Goal: Task Accomplishment & Management: Complete application form

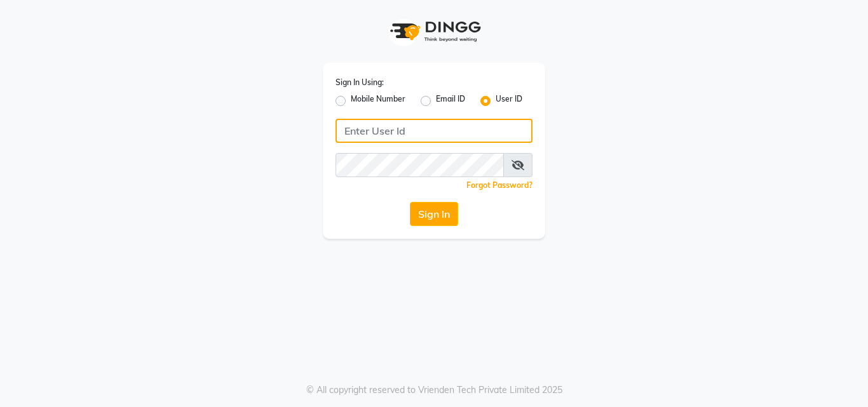
click at [416, 138] on input "Username" at bounding box center [434, 131] width 197 height 24
type input "aroma"
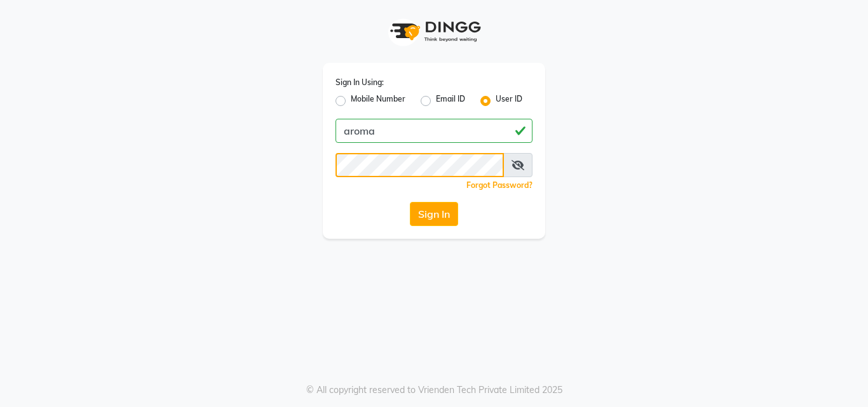
click at [410, 202] on button "Sign In" at bounding box center [434, 214] width 48 height 24
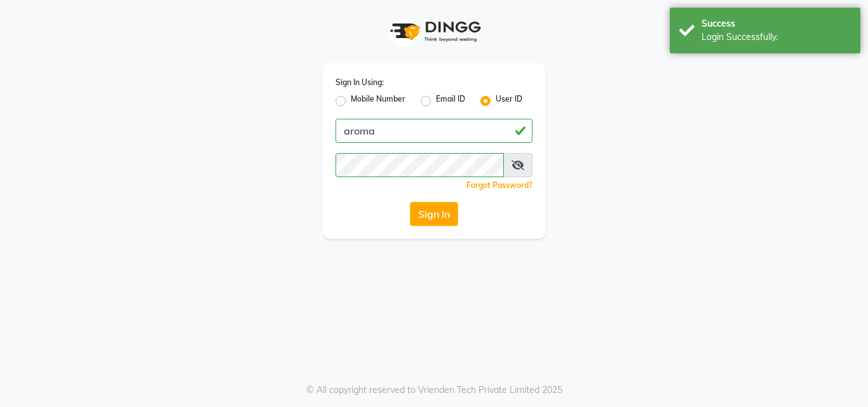
select select "service"
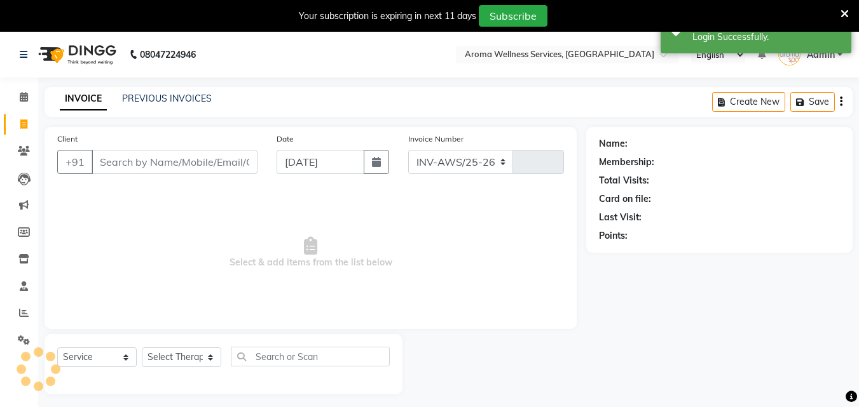
select select "6573"
type input "1730"
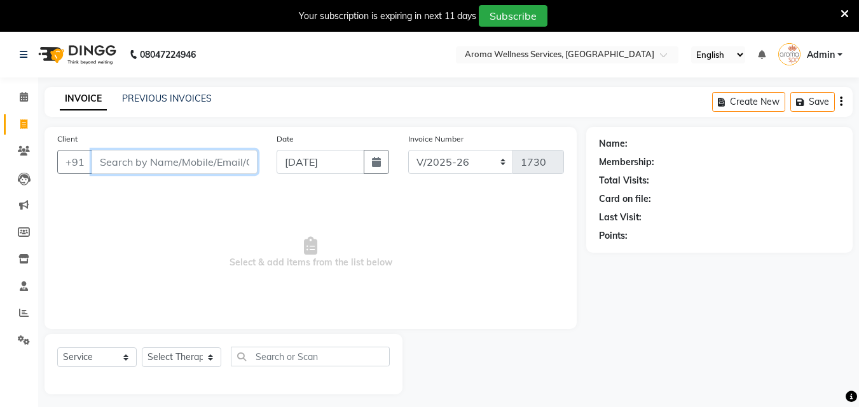
click at [140, 171] on input "Client" at bounding box center [175, 162] width 166 height 24
paste input "9866422866"
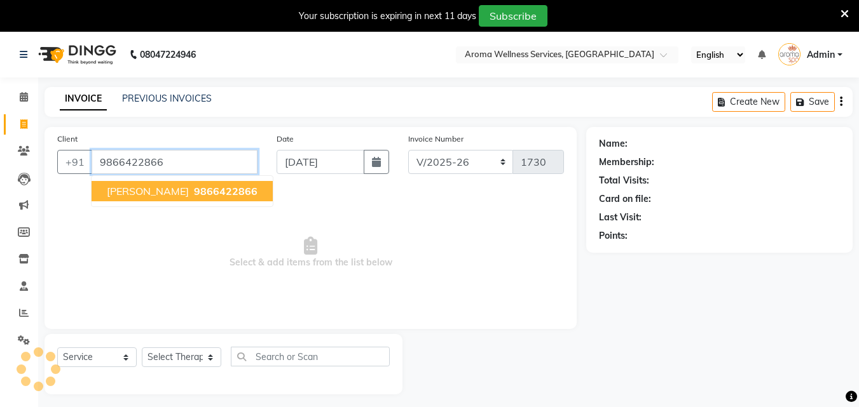
type input "9866422866"
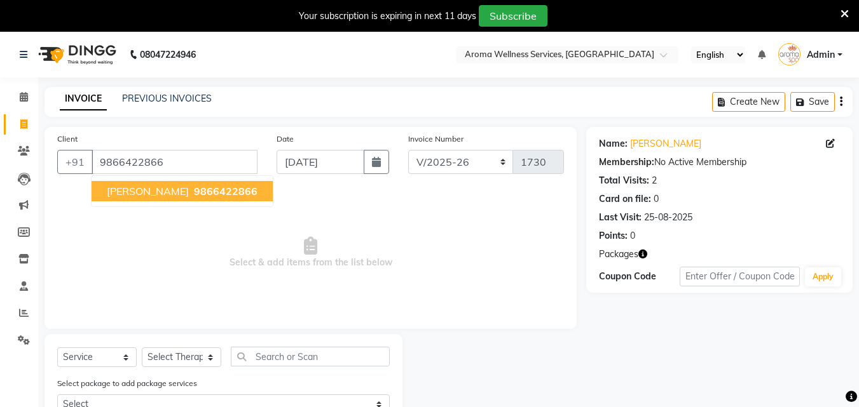
click at [142, 187] on span "[PERSON_NAME]" at bounding box center [148, 191] width 82 height 13
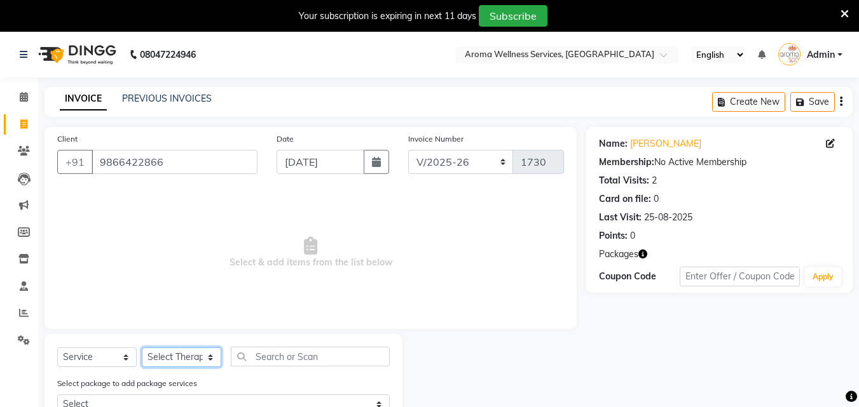
click at [210, 357] on select "Select Therapist [PERSON_NAME] Miss. Duhpuii [PERSON_NAME] Miss. [PERSON_NAME] …" at bounding box center [181, 358] width 79 height 20
select select "50767"
click at [142, 348] on select "Select Therapist [PERSON_NAME] Miss. Duhpuii [PERSON_NAME] Miss. [PERSON_NAME] …" at bounding box center [181, 358] width 79 height 20
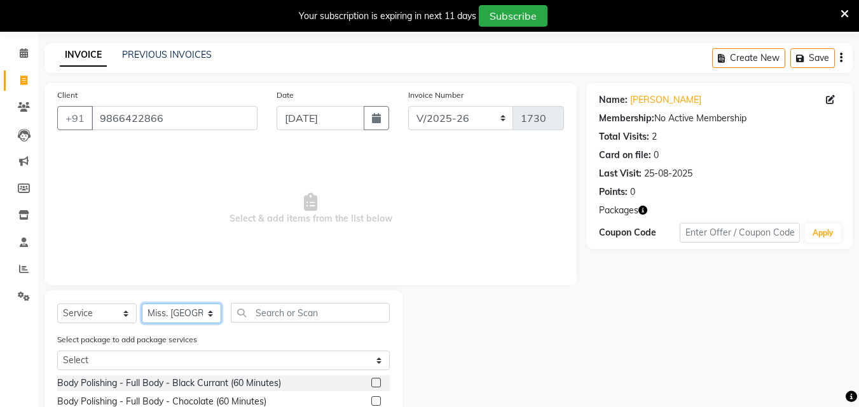
scroll to position [127, 0]
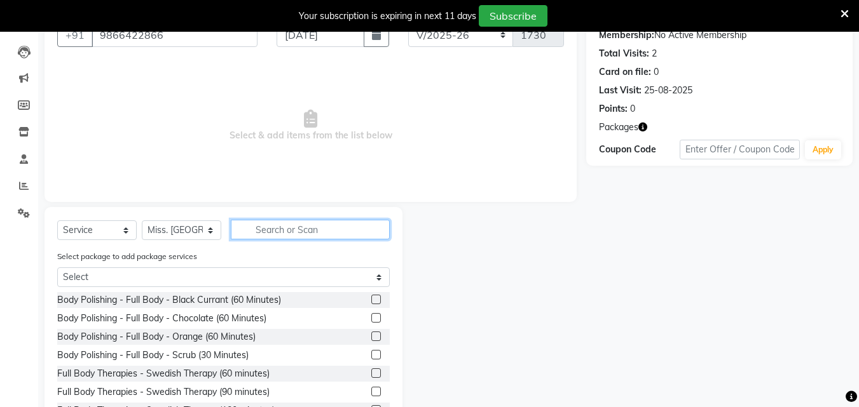
click at [290, 227] on input "text" at bounding box center [310, 230] width 159 height 20
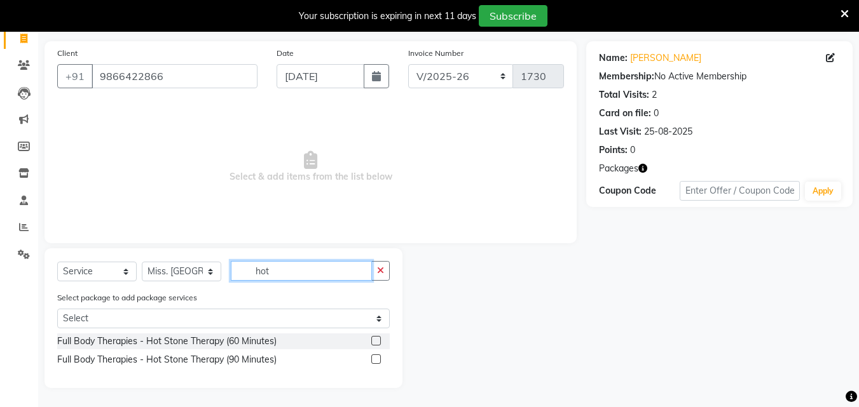
scroll to position [86, 0]
type input "hot"
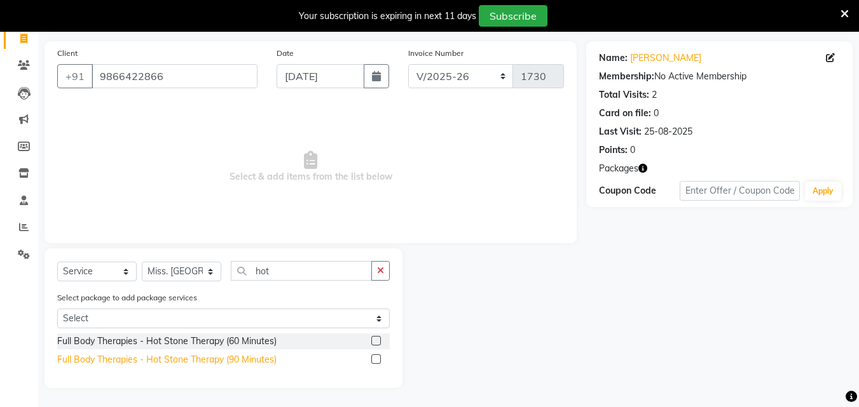
click at [253, 356] on div "Full Body Therapies - Hot Stone Therapy (90 Minutes)" at bounding box center [166, 359] width 219 height 13
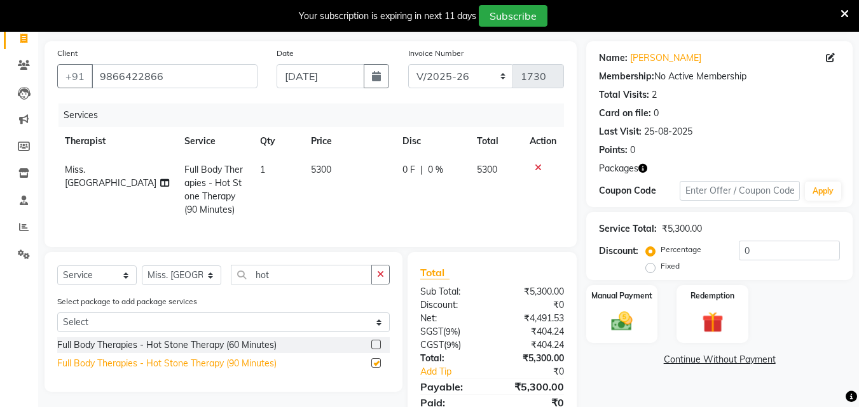
checkbox input "false"
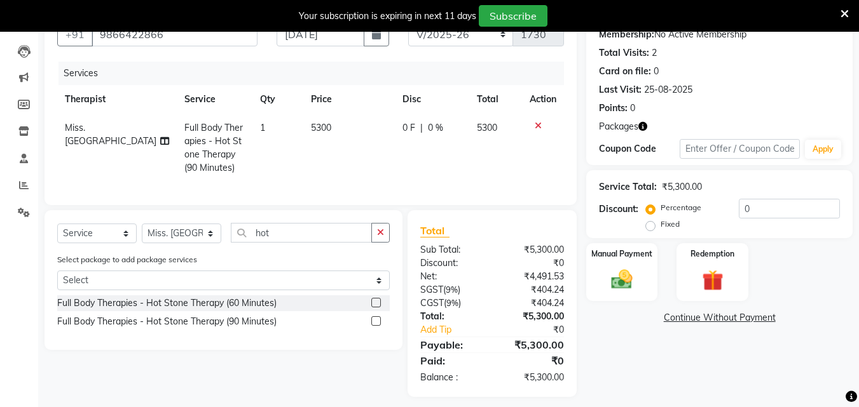
scroll to position [146, 0]
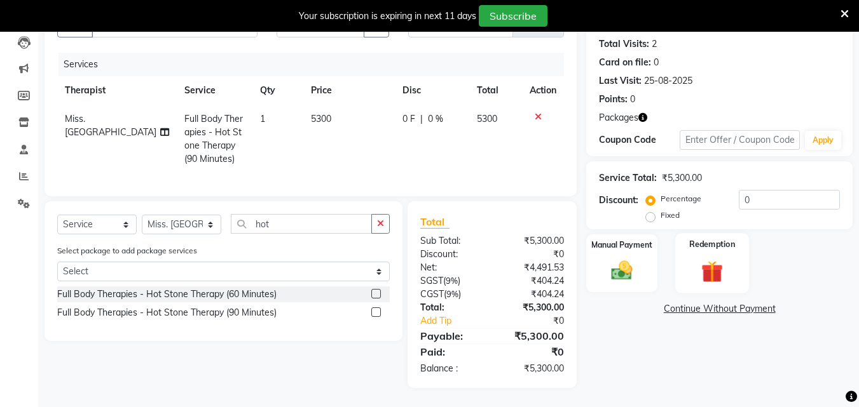
click at [707, 258] on img at bounding box center [712, 271] width 36 height 27
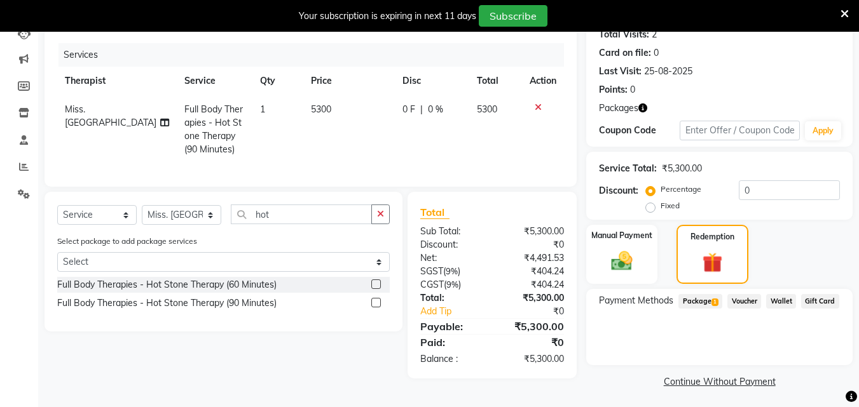
scroll to position [149, 0]
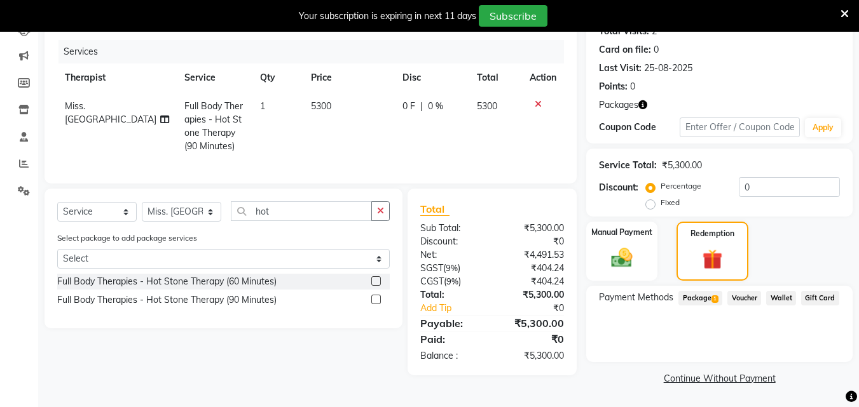
click at [697, 301] on span "Package 1" at bounding box center [700, 298] width 44 height 15
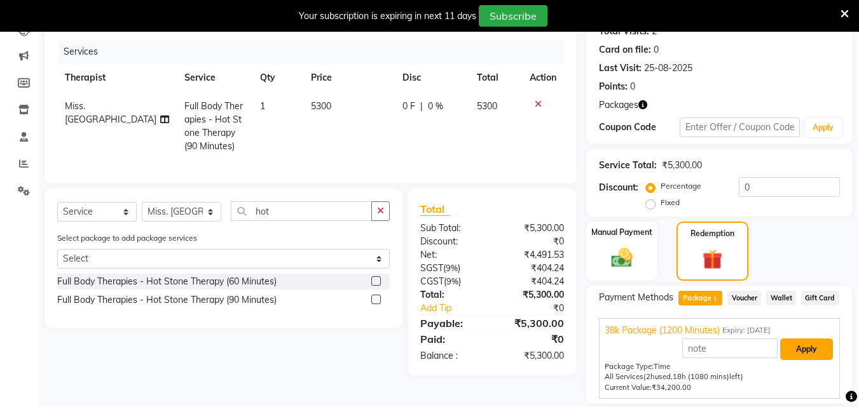
click at [814, 355] on button "Apply" at bounding box center [806, 350] width 53 height 22
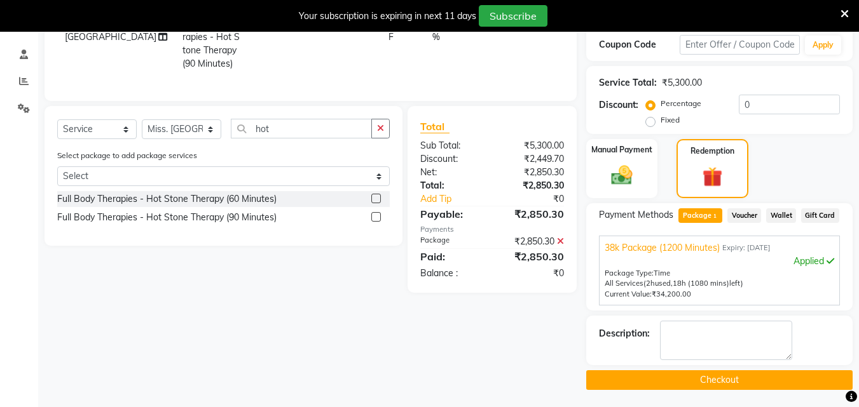
scroll to position [234, 0]
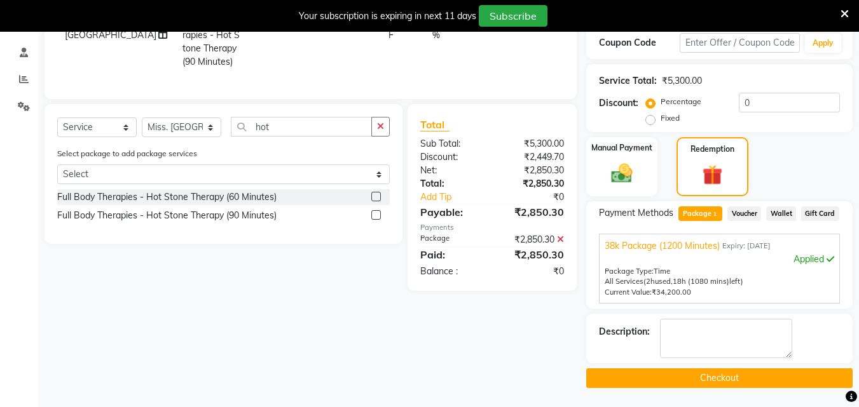
click at [758, 380] on button "Checkout" at bounding box center [719, 379] width 266 height 20
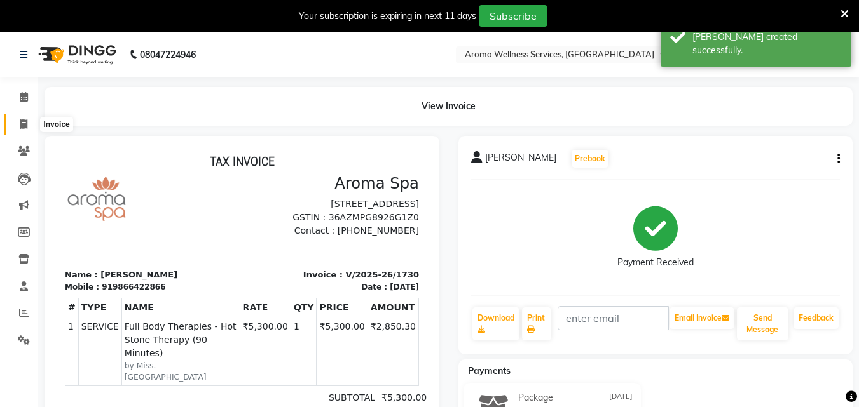
click at [20, 124] on icon at bounding box center [23, 124] width 7 height 10
select select "service"
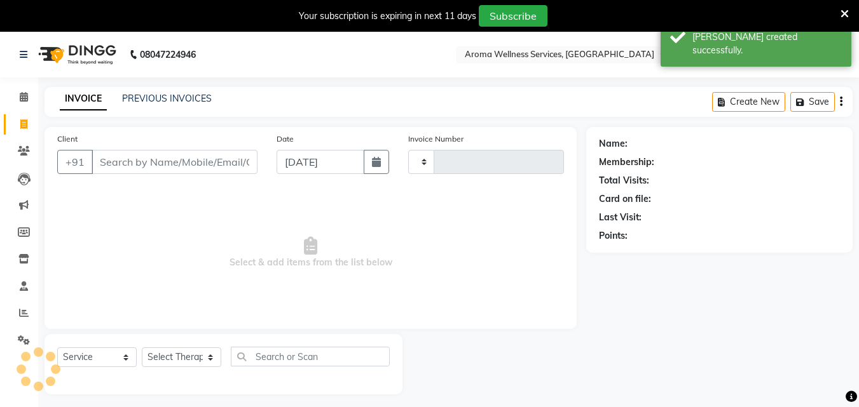
scroll to position [32, 0]
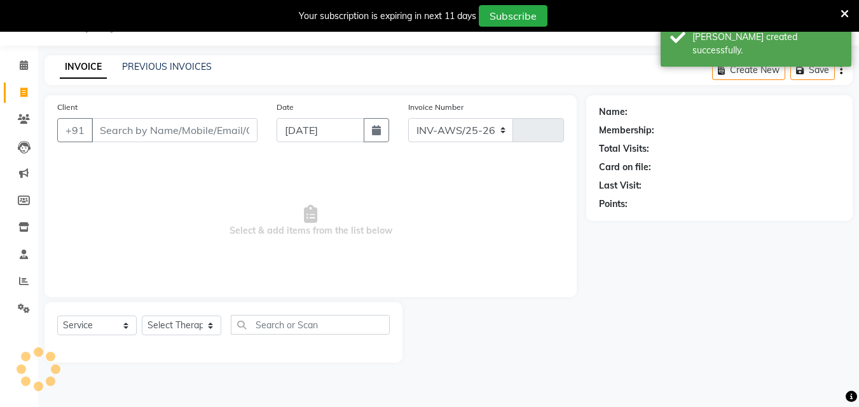
select select "6573"
type input "1731"
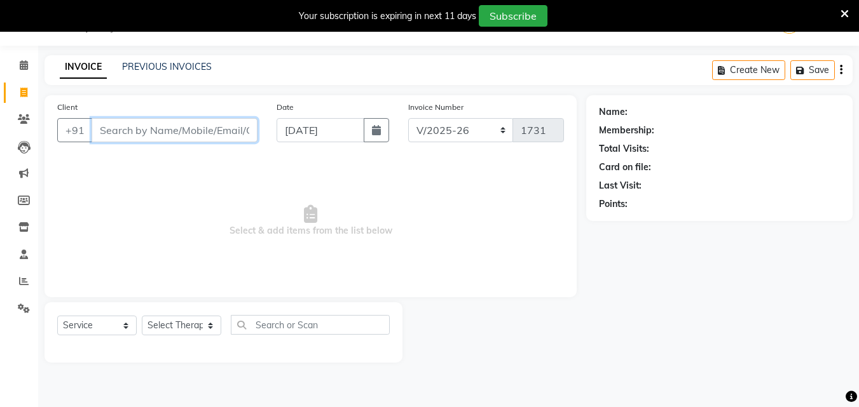
click at [181, 133] on input "Client" at bounding box center [175, 130] width 166 height 24
paste input "7702988999"
type input "7702988999"
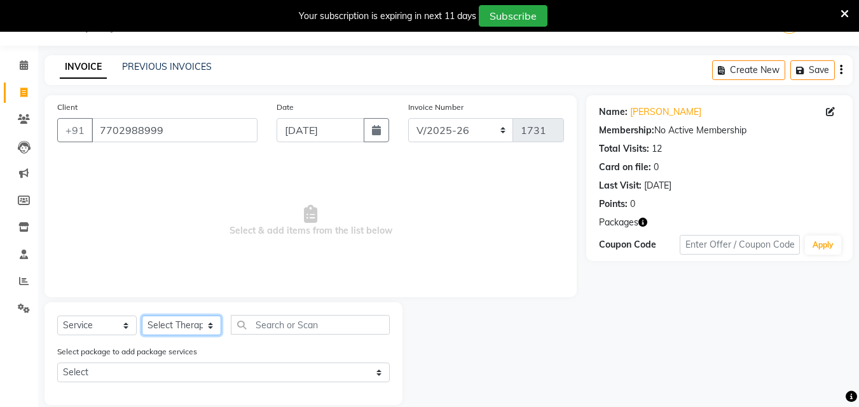
click at [205, 330] on select "Select Therapist [PERSON_NAME] Miss. Duhpuii [PERSON_NAME] Miss. [PERSON_NAME] …" at bounding box center [181, 326] width 79 height 20
select select "83627"
click at [142, 316] on select "Select Therapist [PERSON_NAME] Miss. Duhpuii [PERSON_NAME] Miss. [PERSON_NAME] …" at bounding box center [181, 326] width 79 height 20
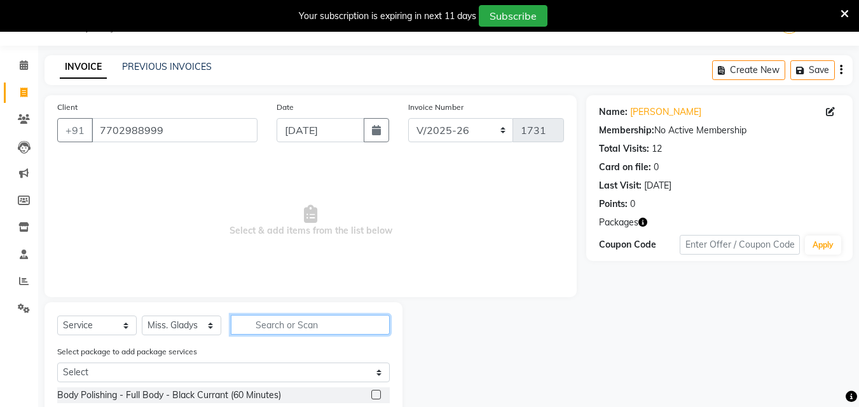
click at [279, 329] on input "text" at bounding box center [310, 325] width 159 height 20
type input "dr"
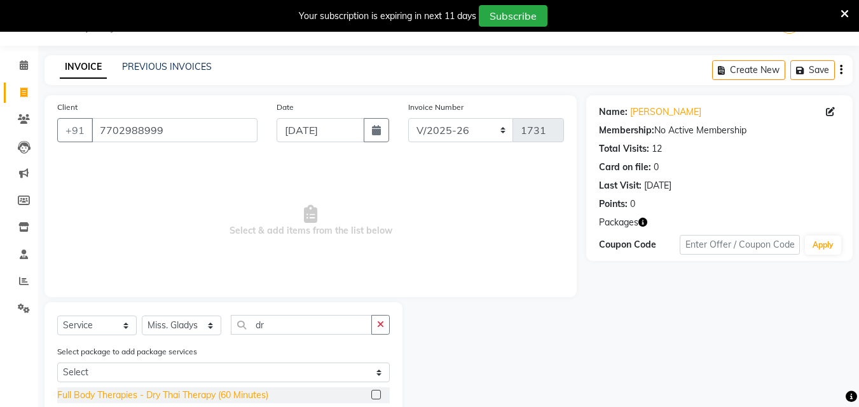
click at [247, 394] on div "Full Body Therapies - Dry Thai Therapy (60 Minutes)" at bounding box center [162, 395] width 211 height 13
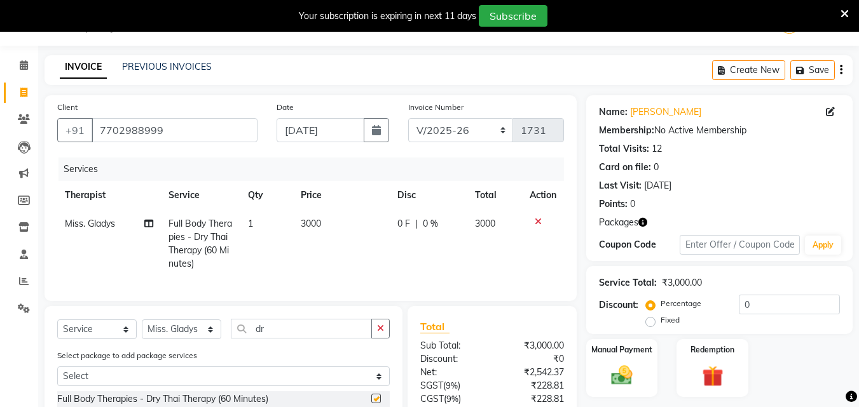
checkbox input "false"
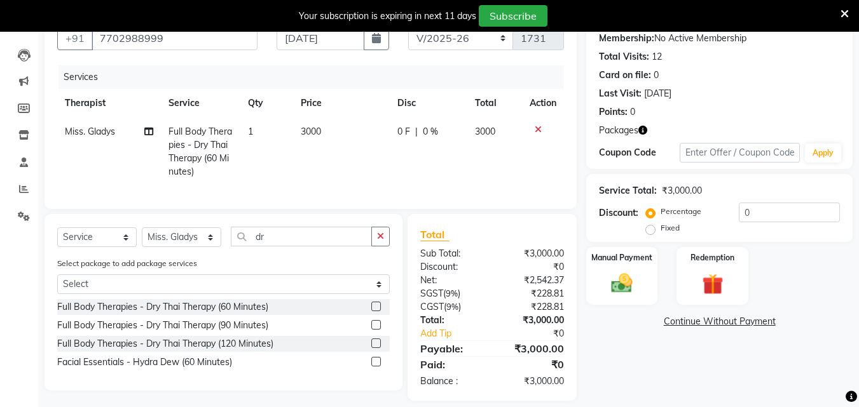
scroll to position [146, 0]
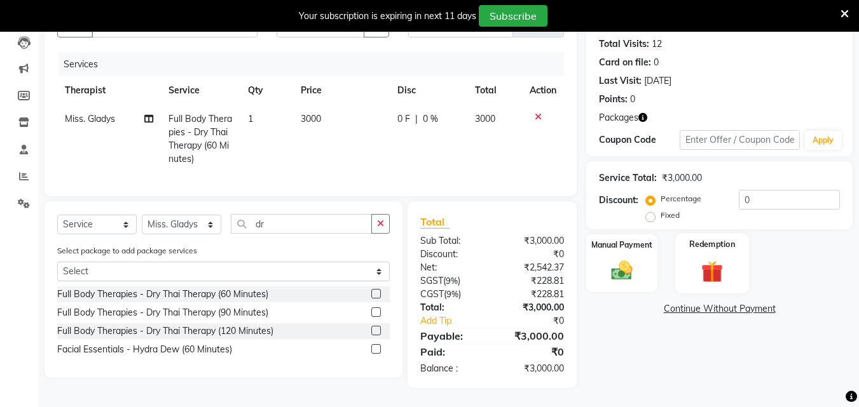
click at [705, 247] on div "Redemption" at bounding box center [712, 263] width 74 height 60
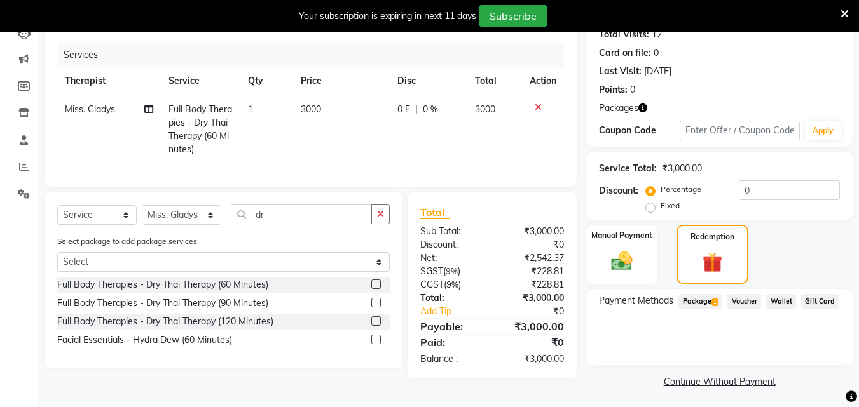
click at [708, 298] on span "Package 1" at bounding box center [700, 301] width 44 height 15
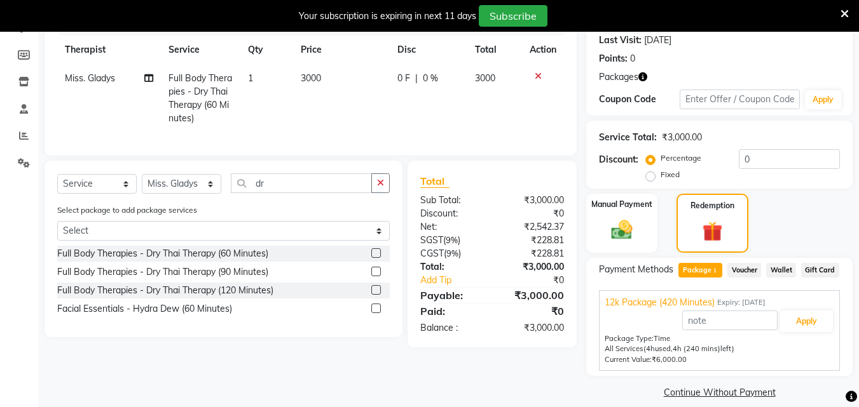
scroll to position [191, 0]
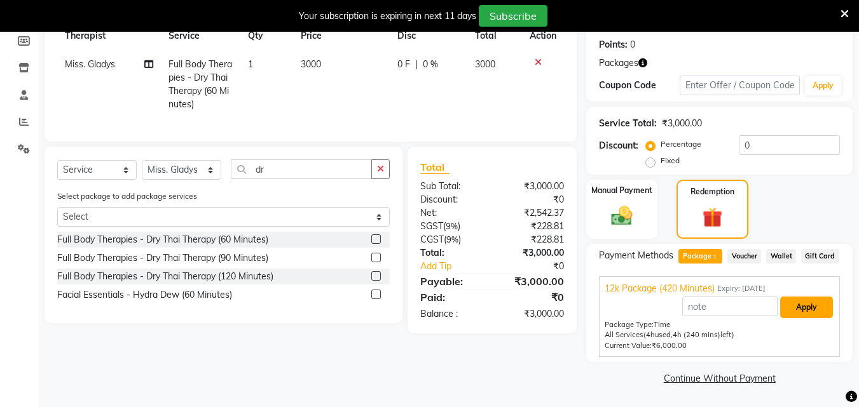
click at [817, 309] on button "Apply" at bounding box center [806, 308] width 53 height 22
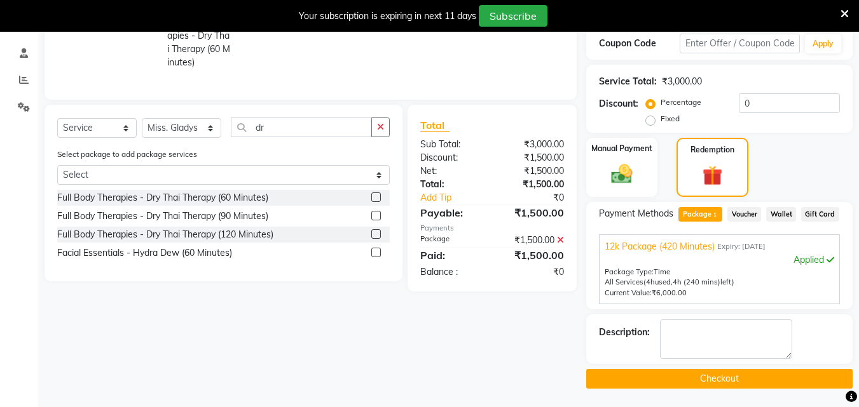
scroll to position [234, 0]
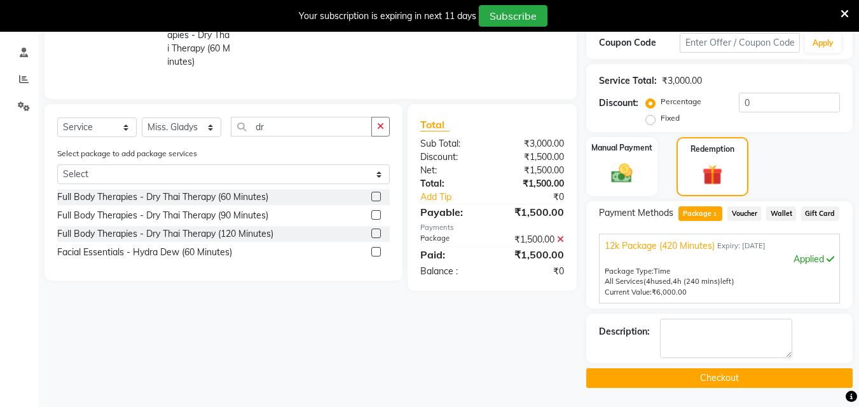
click at [726, 374] on button "Checkout" at bounding box center [719, 379] width 266 height 20
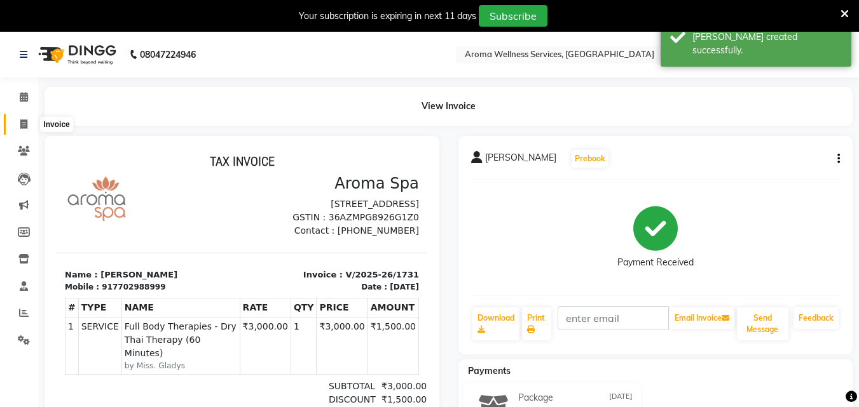
click at [22, 125] on icon at bounding box center [23, 124] width 7 height 10
select select "service"
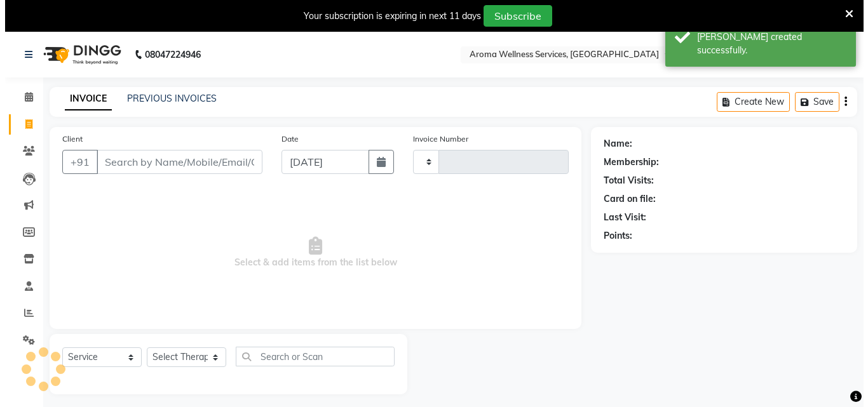
scroll to position [32, 0]
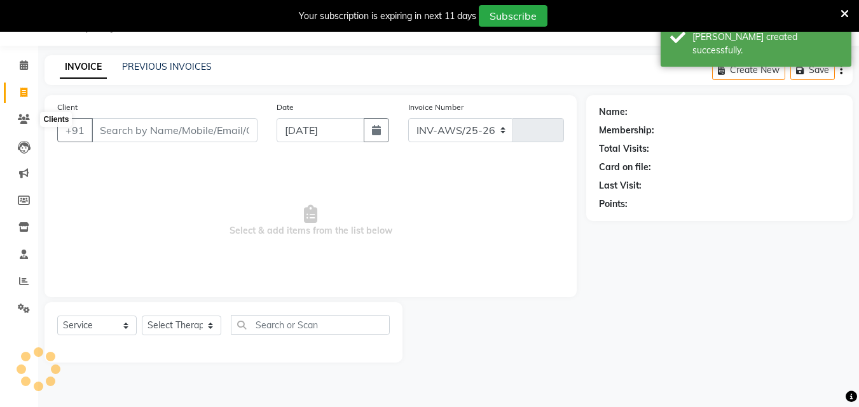
select select "6573"
type input "1732"
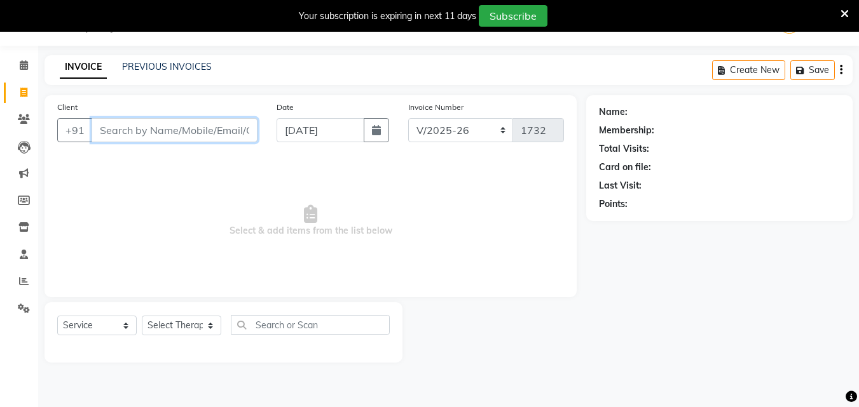
click at [165, 133] on input "Client" at bounding box center [175, 130] width 166 height 24
paste input "9533459513"
type input "9533459513"
click at [227, 135] on span "Add Client" at bounding box center [225, 130] width 50 height 13
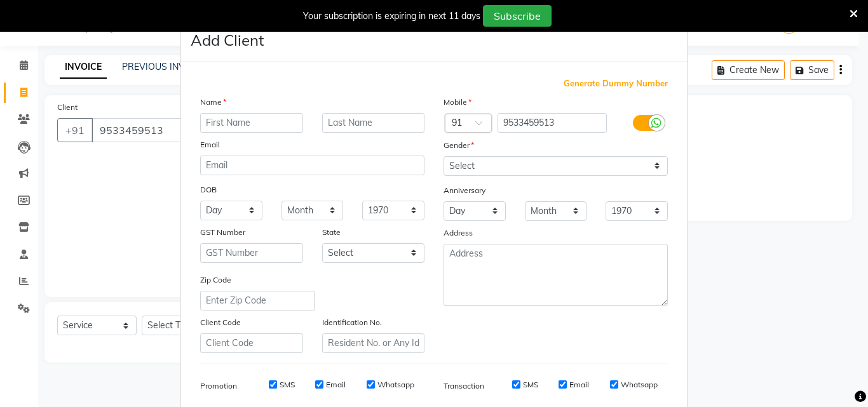
click at [238, 117] on input "text" at bounding box center [251, 123] width 103 height 20
click at [278, 128] on input "text" at bounding box center [251, 123] width 103 height 20
type input "Narayan"
click at [656, 169] on select "Select [DEMOGRAPHIC_DATA] [DEMOGRAPHIC_DATA] Other Prefer Not To Say" at bounding box center [556, 166] width 224 height 20
select select "[DEMOGRAPHIC_DATA]"
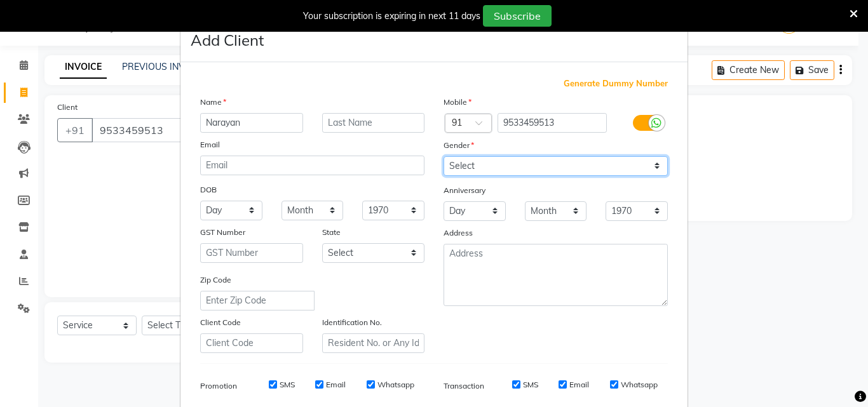
click at [444, 156] on select "Select [DEMOGRAPHIC_DATA] [DEMOGRAPHIC_DATA] Other Prefer Not To Say" at bounding box center [556, 166] width 224 height 20
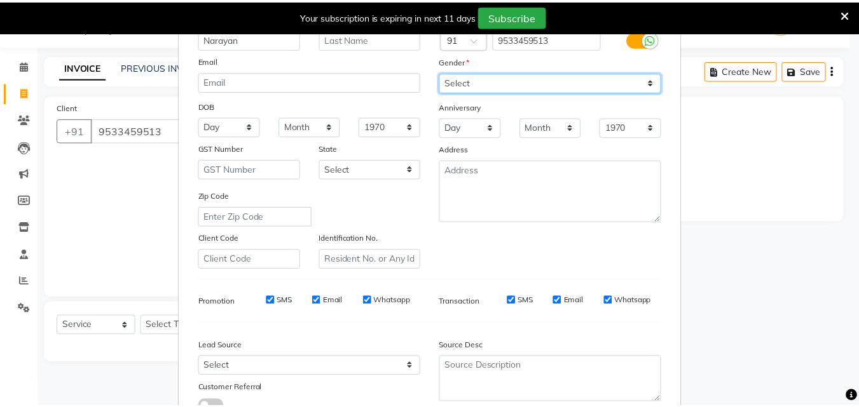
scroll to position [179, 0]
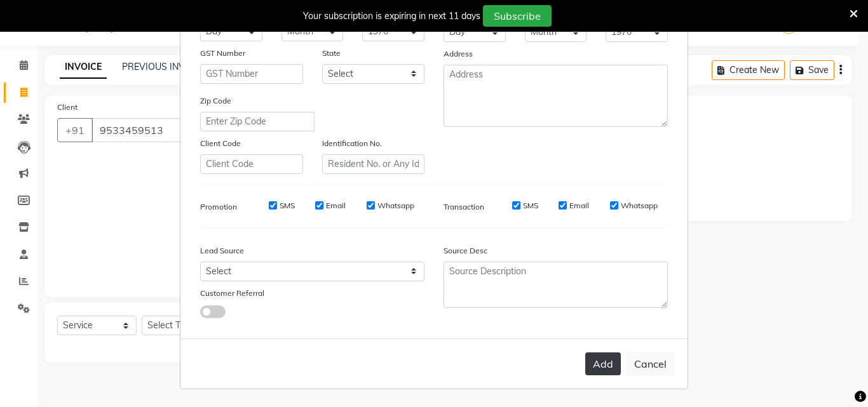
click at [608, 357] on button "Add" at bounding box center [603, 364] width 36 height 23
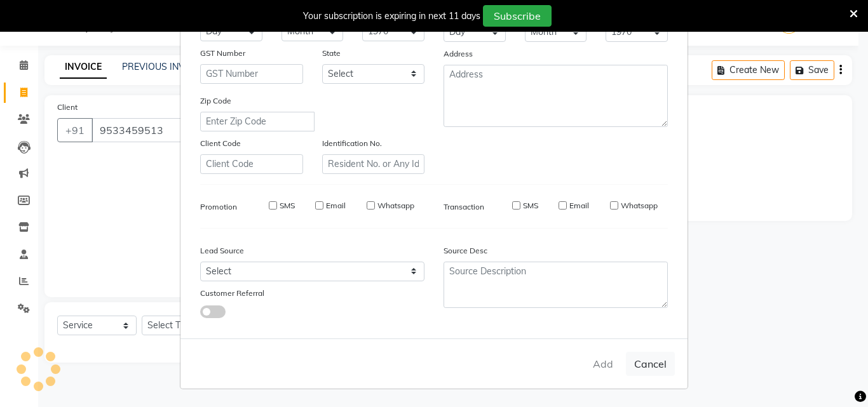
select select
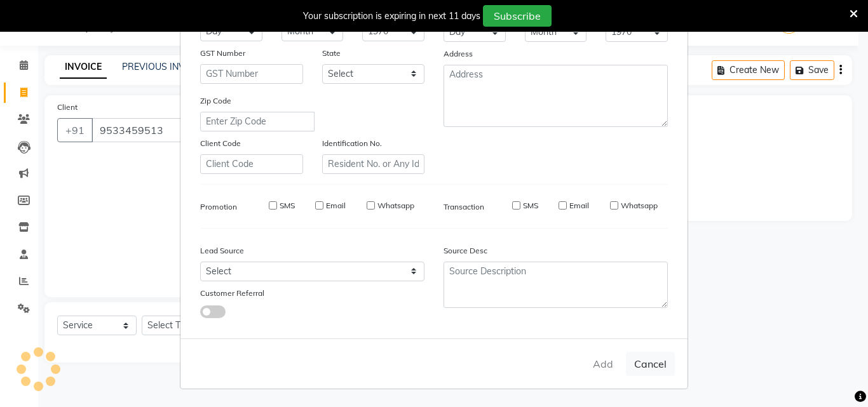
select select
checkbox input "false"
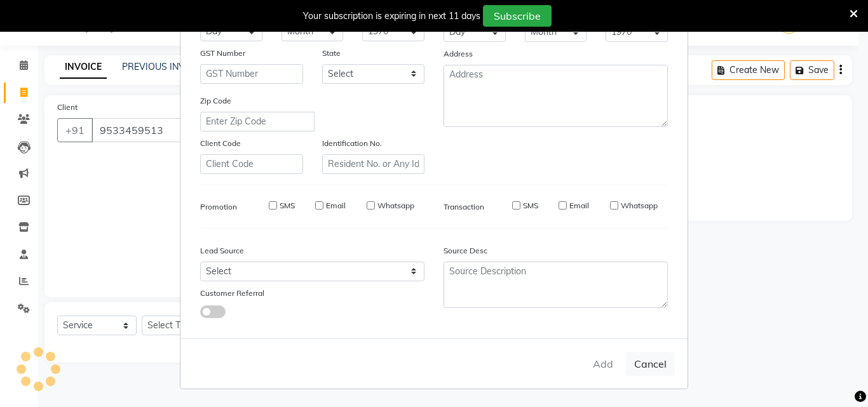
checkbox input "false"
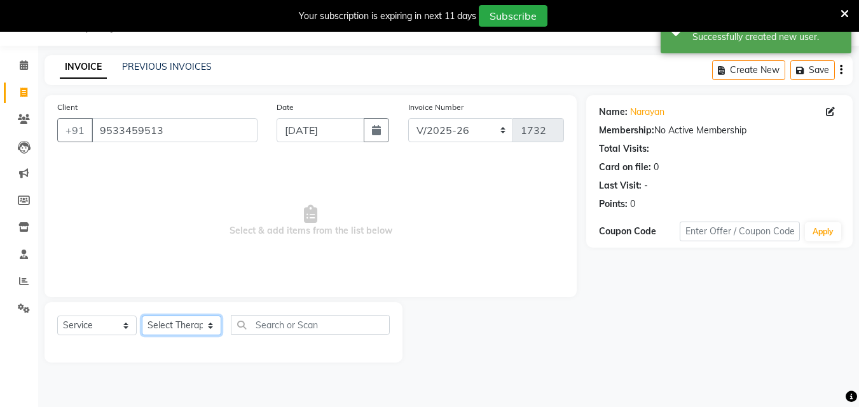
click at [209, 327] on select "Select Therapist [PERSON_NAME] Miss. Duhpuii [PERSON_NAME] Miss. [PERSON_NAME] …" at bounding box center [181, 326] width 79 height 20
select select "82364"
click at [142, 316] on select "Select Therapist [PERSON_NAME] Miss. Duhpuii [PERSON_NAME] Miss. [PERSON_NAME] …" at bounding box center [181, 326] width 79 height 20
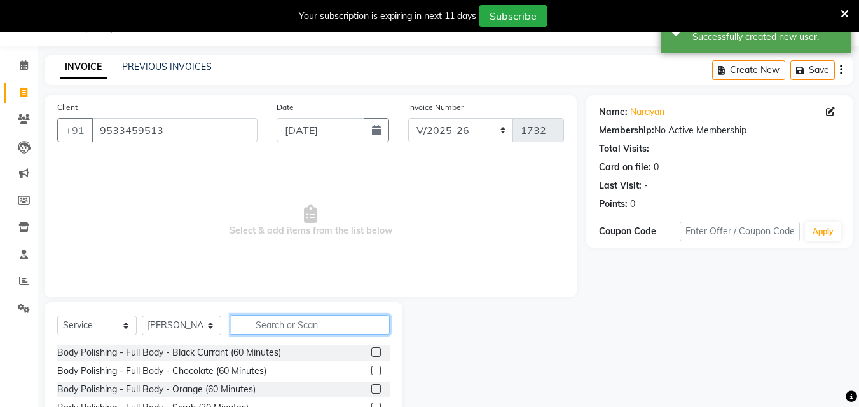
click at [271, 330] on input "text" at bounding box center [310, 325] width 159 height 20
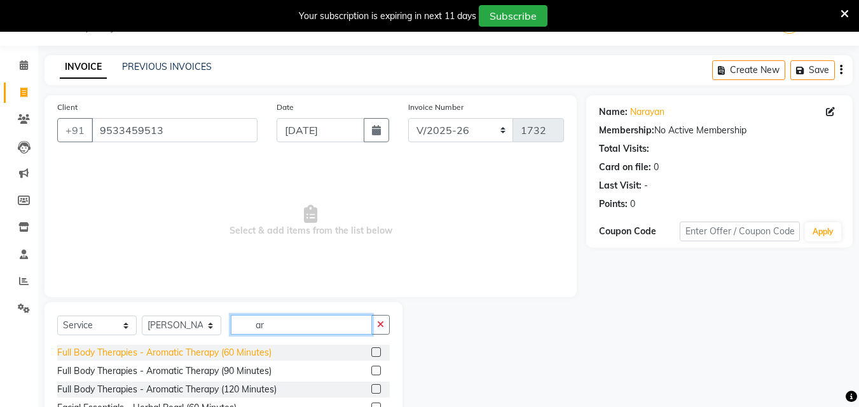
type input "ar"
click at [254, 349] on div "Full Body Therapies - Aromatic Therapy (60 Minutes)" at bounding box center [164, 352] width 214 height 13
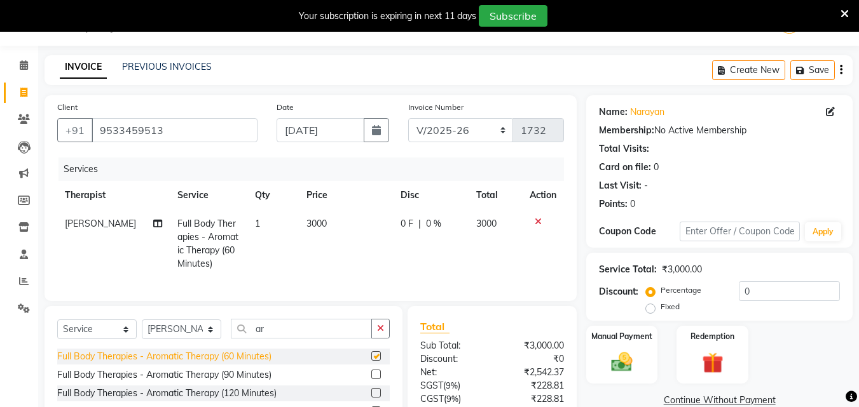
checkbox input "false"
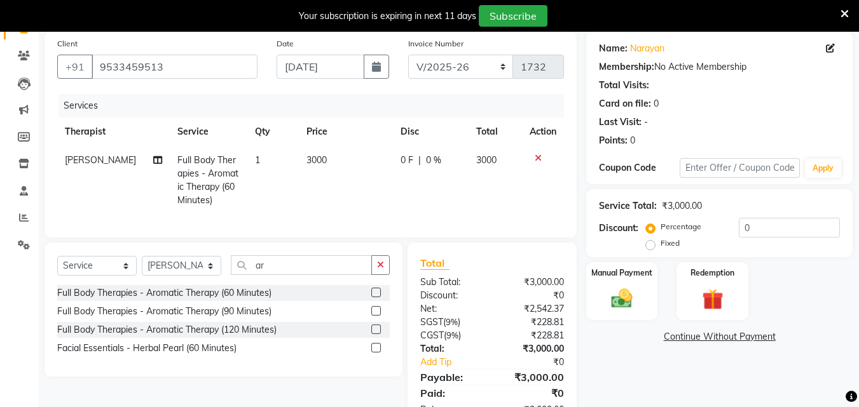
click at [660, 248] on label "Fixed" at bounding box center [669, 243] width 19 height 11
click at [652, 248] on input "Fixed" at bounding box center [652, 243] width 9 height 9
radio input "true"
click at [742, 228] on input "0" at bounding box center [788, 228] width 101 height 20
type input "450"
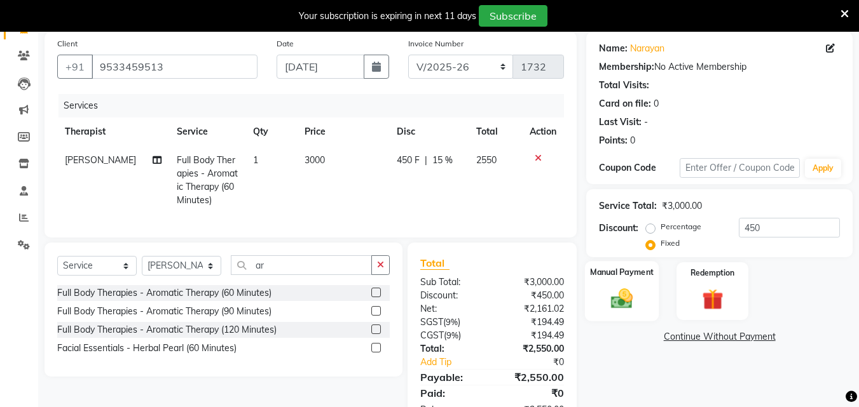
click at [628, 297] on img at bounding box center [622, 298] width 36 height 25
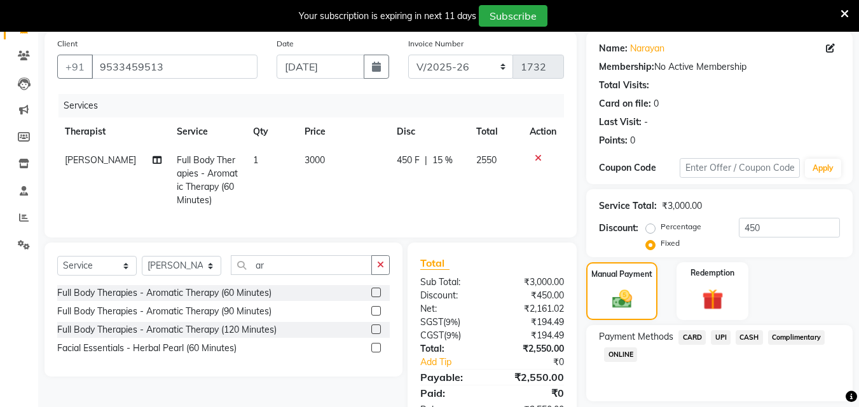
click at [693, 337] on span "CARD" at bounding box center [691, 337] width 27 height 15
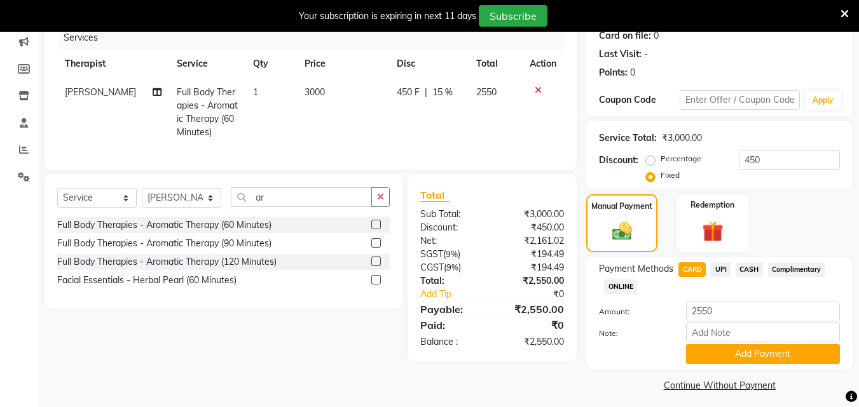
scroll to position [170, 0]
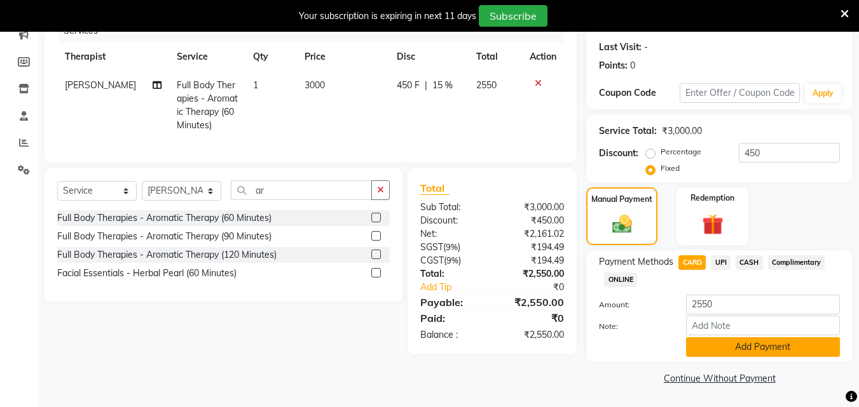
click at [796, 341] on button "Add Payment" at bounding box center [763, 347] width 154 height 20
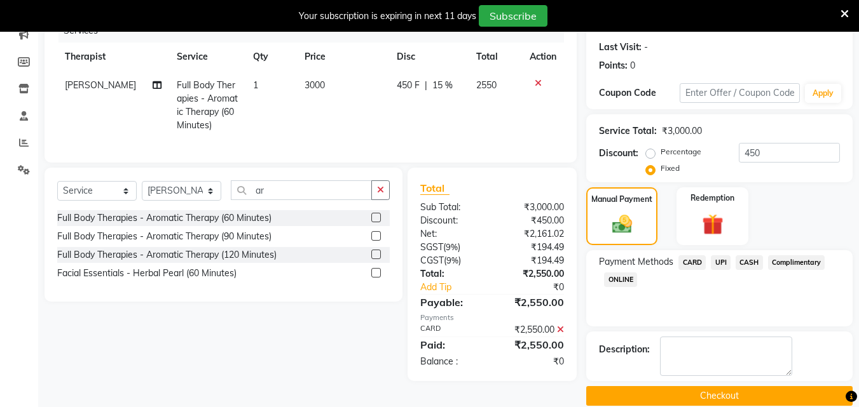
click at [658, 395] on button "Checkout" at bounding box center [719, 396] width 266 height 20
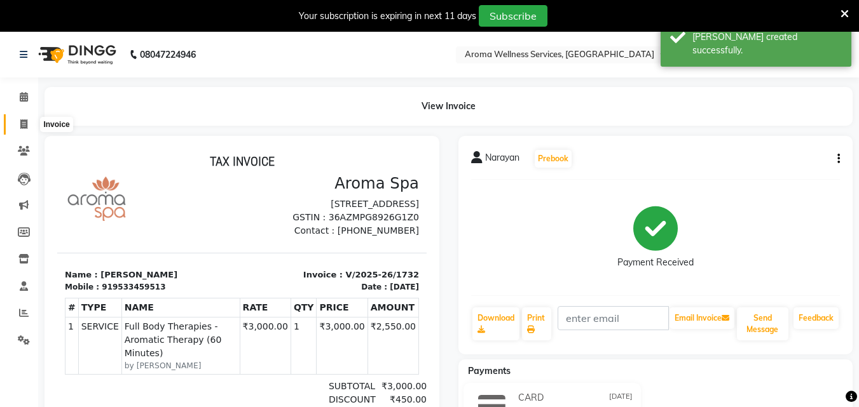
click at [22, 119] on icon at bounding box center [23, 124] width 7 height 10
select select "service"
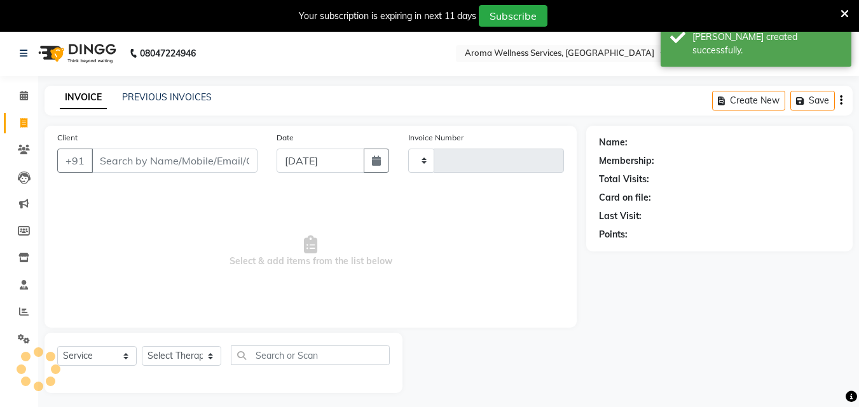
type input "1733"
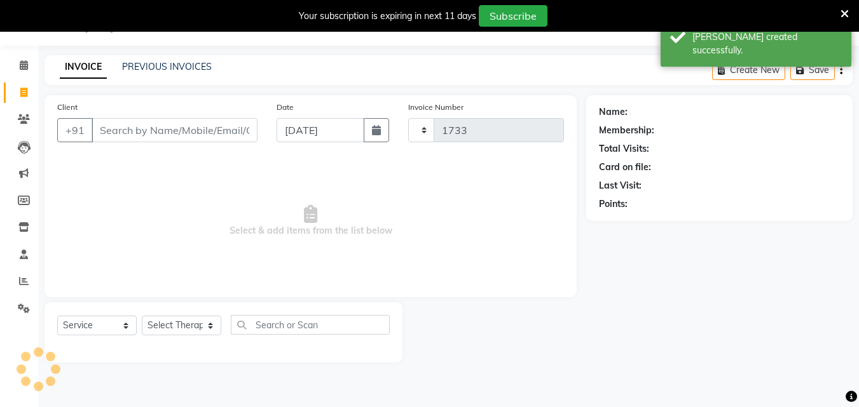
select select "6573"
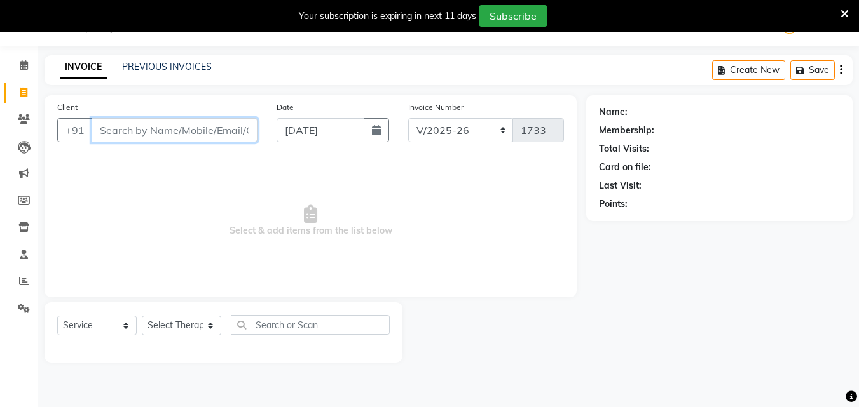
click at [163, 134] on input "Client" at bounding box center [175, 130] width 166 height 24
paste input "7207598332"
type input "7207598332"
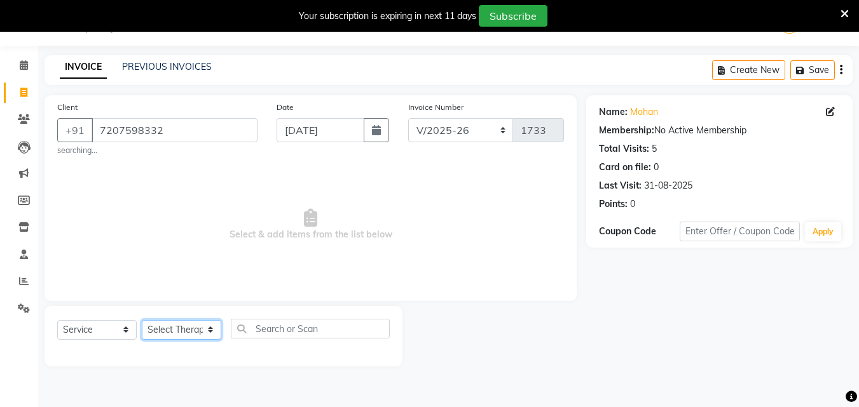
click at [210, 322] on select "Select Therapist [PERSON_NAME] Miss. Duhpuii [PERSON_NAME] Miss. [PERSON_NAME] …" at bounding box center [181, 330] width 79 height 20
select select "50767"
click at [142, 320] on select "Select Therapist [PERSON_NAME] Miss. Duhpuii [PERSON_NAME] Miss. [PERSON_NAME] …" at bounding box center [181, 330] width 79 height 20
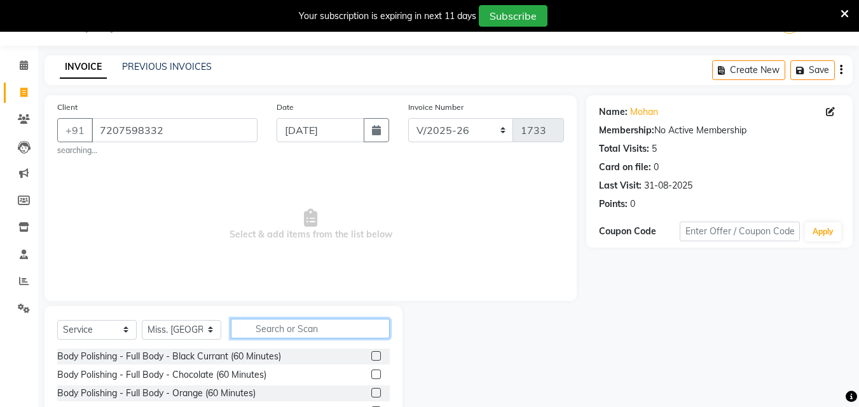
click at [268, 330] on input "text" at bounding box center [310, 329] width 159 height 20
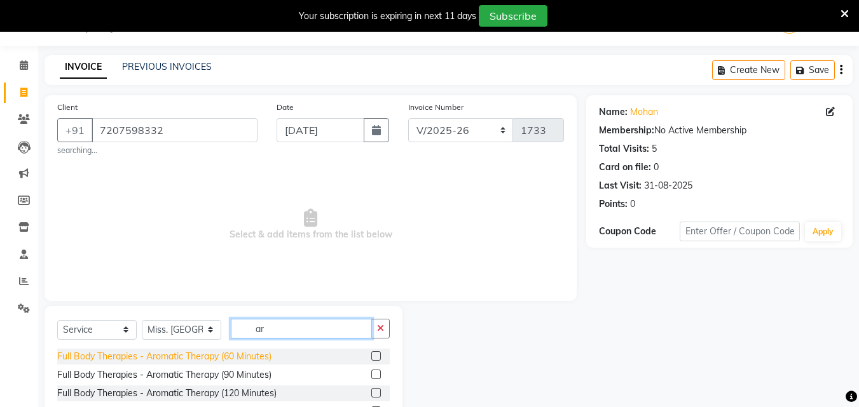
type input "ar"
click at [246, 350] on div "Full Body Therapies - Aromatic Therapy (60 Minutes)" at bounding box center [164, 356] width 214 height 13
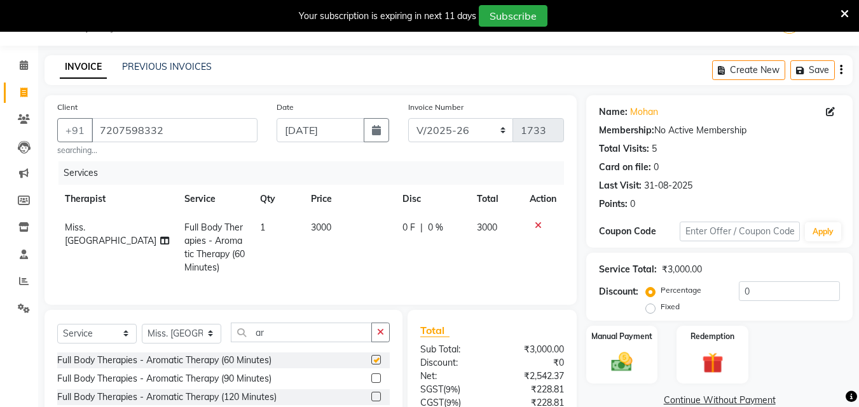
checkbox input "false"
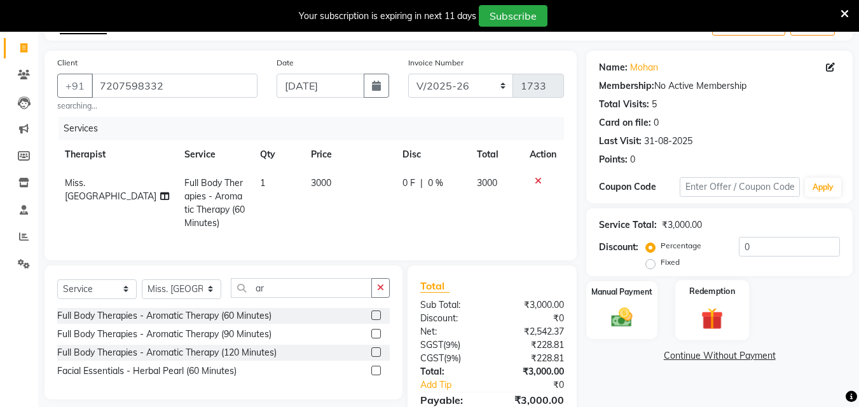
scroll to position [150, 0]
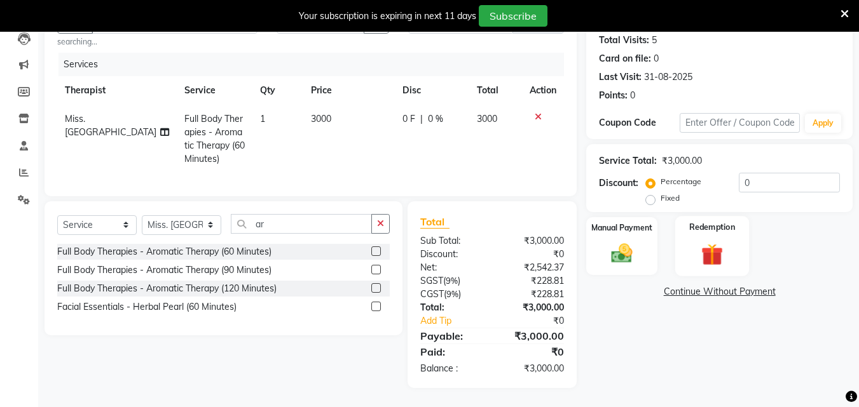
click at [700, 241] on img at bounding box center [712, 254] width 36 height 27
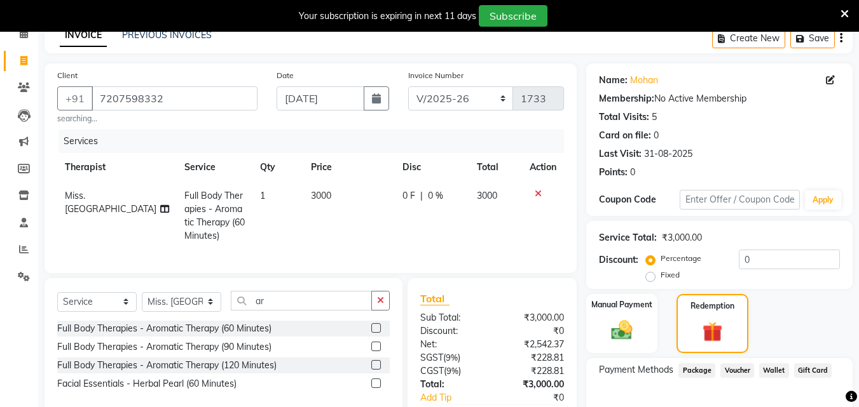
scroll to position [0, 0]
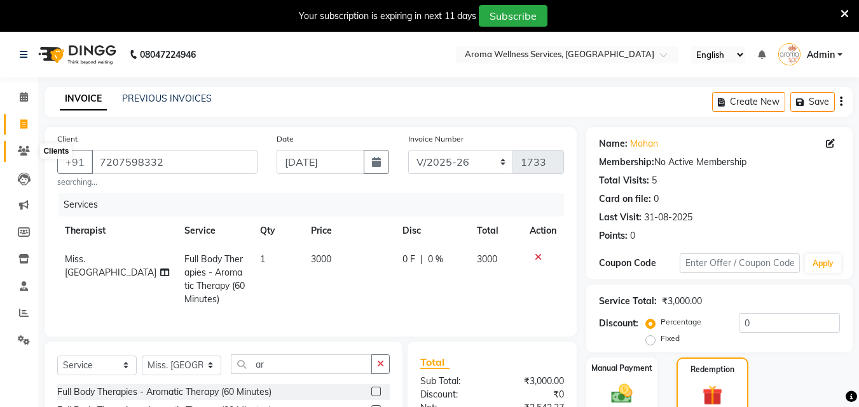
click at [24, 147] on icon at bounding box center [24, 151] width 12 height 10
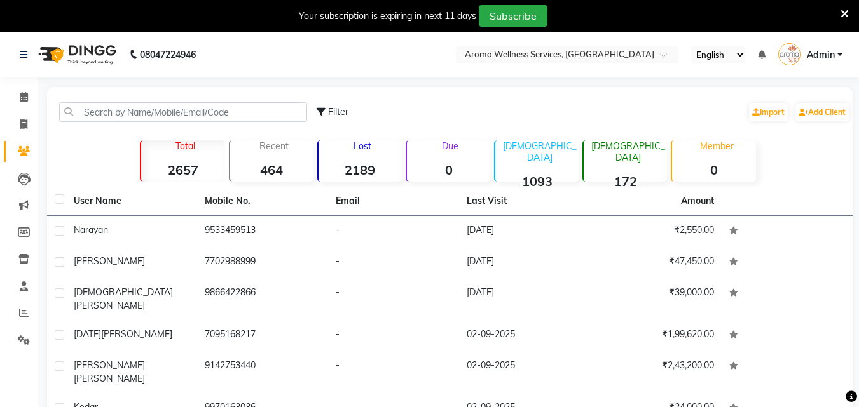
click at [107, 102] on div "Filter Import Add Client" at bounding box center [450, 112] width 800 height 40
click at [132, 114] on input "text" at bounding box center [183, 112] width 248 height 20
paste input "7207598332"
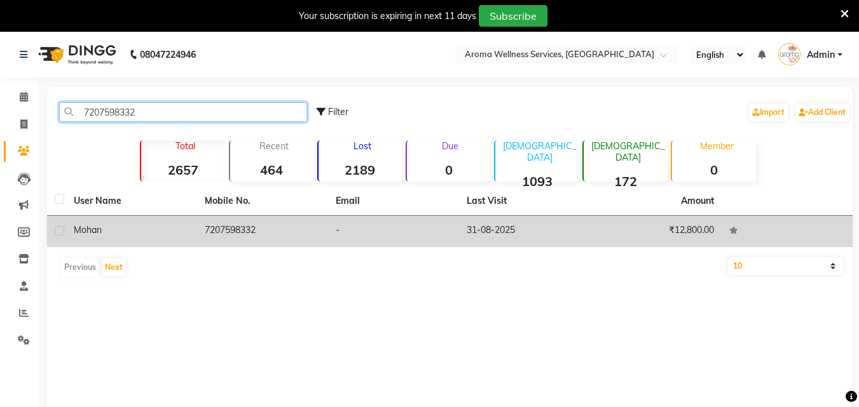
type input "7207598332"
click at [90, 228] on span "Mohan" at bounding box center [88, 229] width 28 height 11
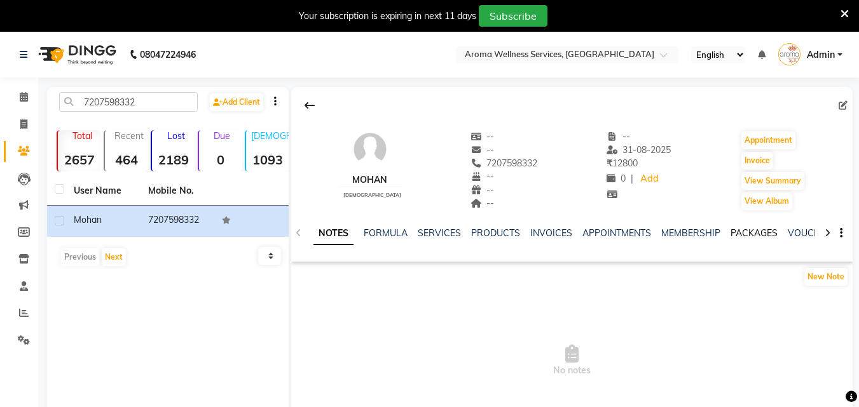
click at [756, 232] on link "PACKAGES" at bounding box center [753, 233] width 47 height 11
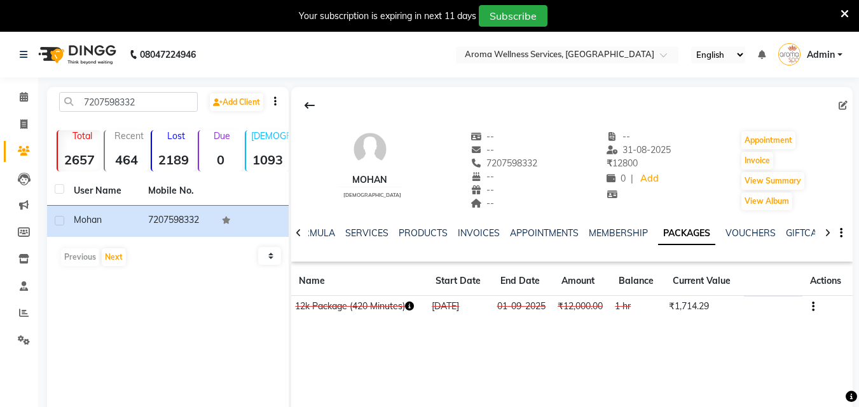
click at [810, 305] on button "button" at bounding box center [810, 306] width 8 height 13
click at [717, 303] on div "Edit" at bounding box center [751, 307] width 83 height 16
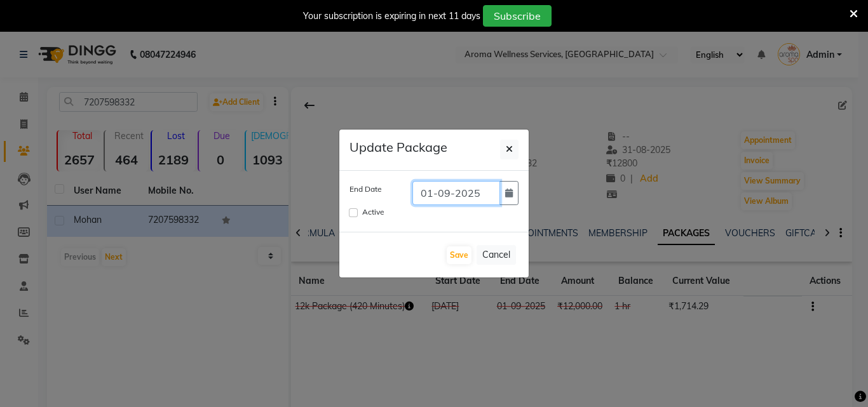
click at [430, 193] on input "01-09-2025" at bounding box center [456, 193] width 88 height 24
type input "[DATE]"
click at [365, 212] on label "Active" at bounding box center [373, 212] width 22 height 11
click at [358, 212] on input "Active" at bounding box center [353, 212] width 9 height 9
checkbox input "true"
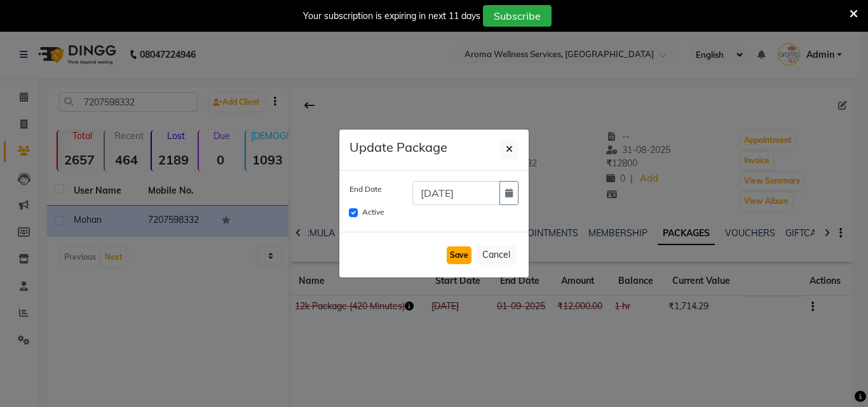
click at [461, 255] on button "Save" at bounding box center [459, 256] width 25 height 18
checkbox input "false"
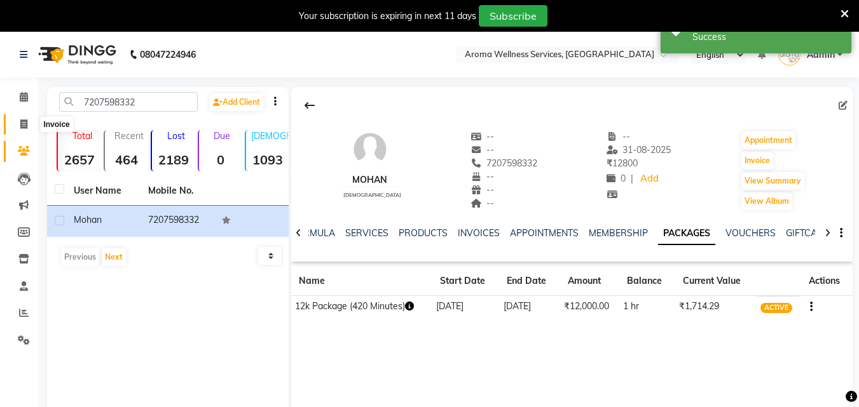
click at [25, 119] on icon at bounding box center [23, 124] width 7 height 10
select select "service"
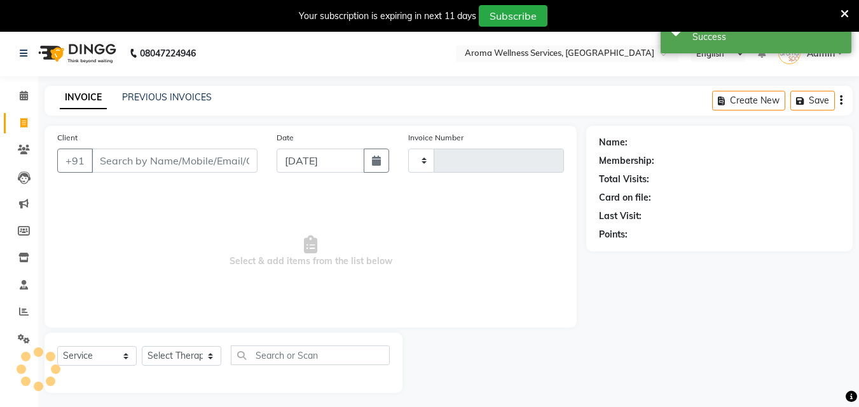
type input "1733"
select select "6573"
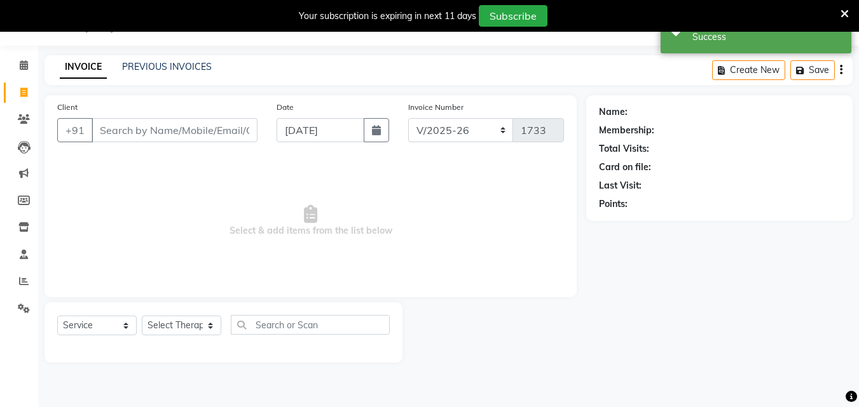
click at [135, 129] on input "Client" at bounding box center [175, 130] width 166 height 24
type input "7207598332"
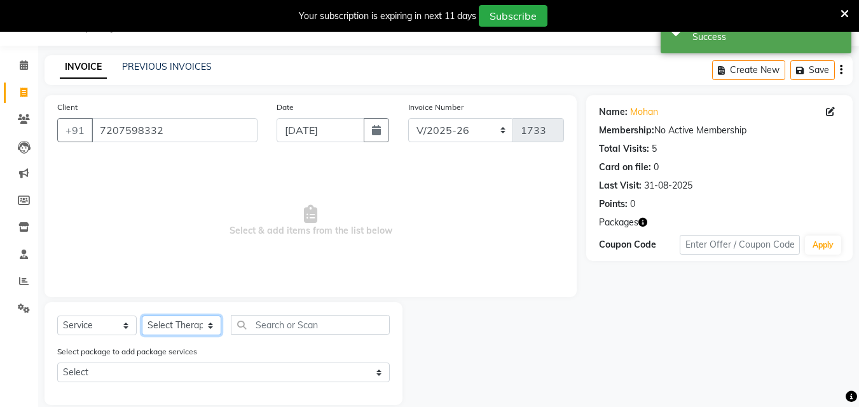
click at [212, 328] on select "Select Therapist [PERSON_NAME] Miss. Duhpuii [PERSON_NAME] Miss. [PERSON_NAME] …" at bounding box center [181, 326] width 79 height 20
select select "50767"
click at [142, 316] on select "Select Therapist [PERSON_NAME] Miss. Duhpuii [PERSON_NAME] Miss. [PERSON_NAME] …" at bounding box center [181, 326] width 79 height 20
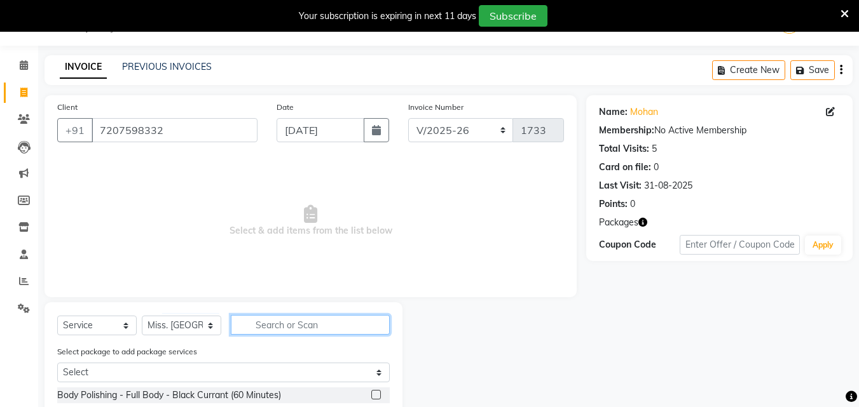
click at [263, 320] on input "text" at bounding box center [310, 325] width 159 height 20
type input "ar"
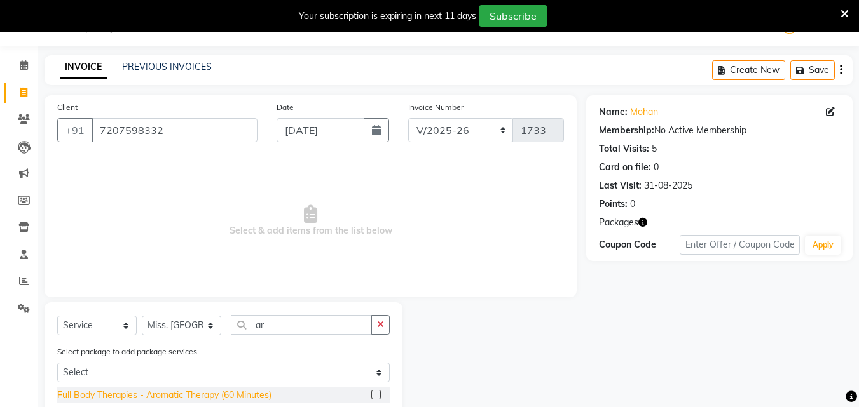
click at [258, 397] on div "Full Body Therapies - Aromatic Therapy (60 Minutes)" at bounding box center [164, 395] width 214 height 13
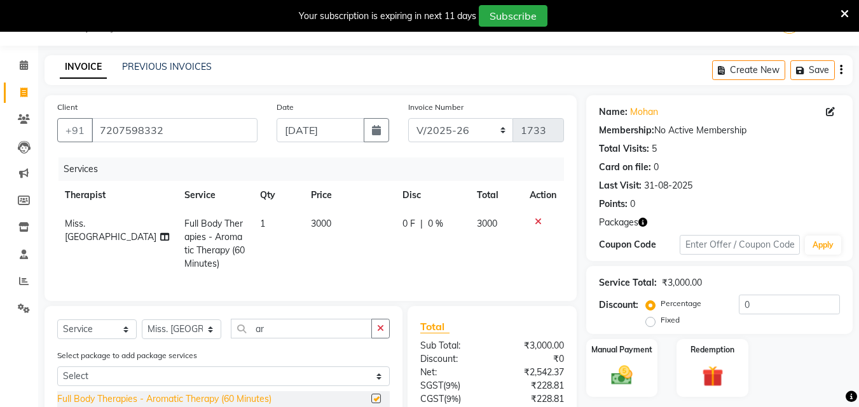
checkbox input "false"
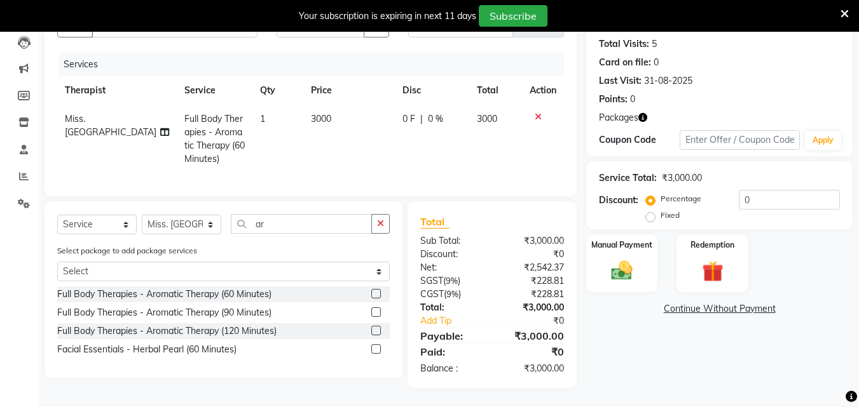
scroll to position [146, 0]
click at [715, 273] on img at bounding box center [712, 271] width 36 height 27
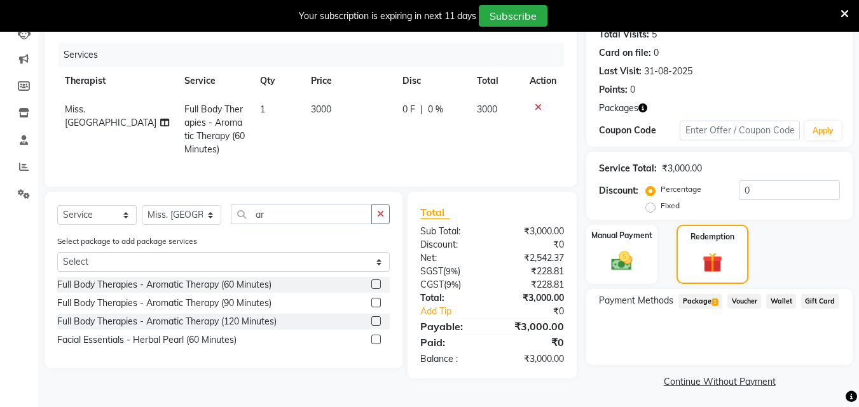
click at [707, 299] on span "Package 1" at bounding box center [700, 301] width 44 height 15
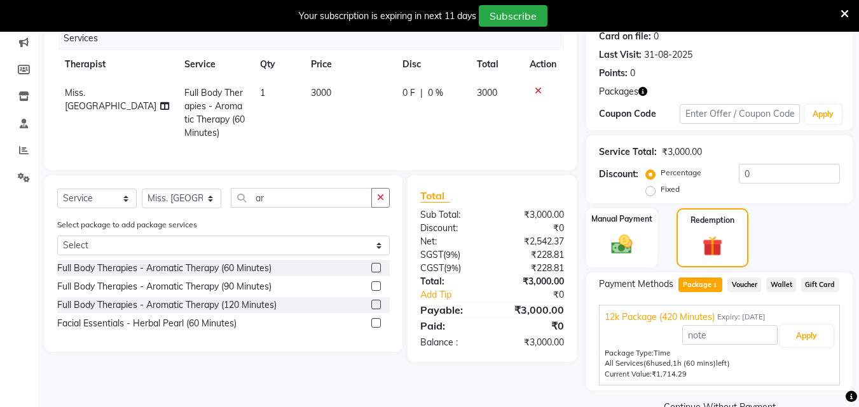
scroll to position [191, 0]
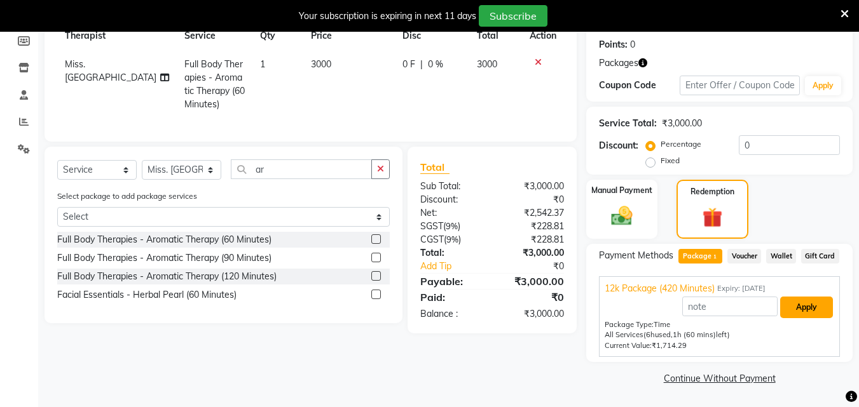
click at [822, 304] on button "Apply" at bounding box center [806, 308] width 53 height 22
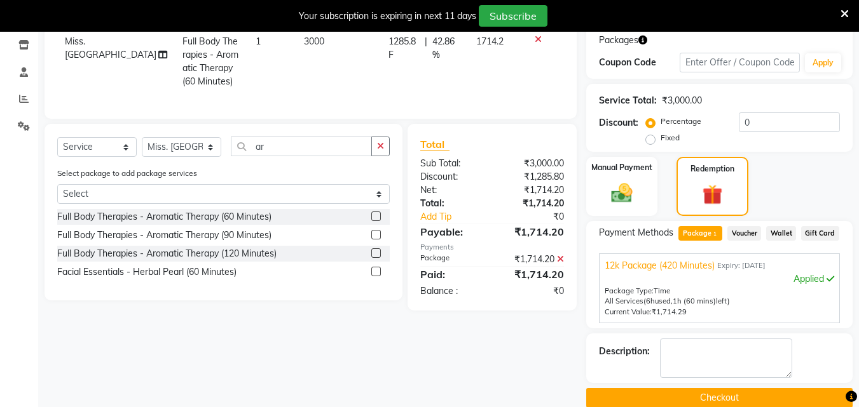
scroll to position [234, 0]
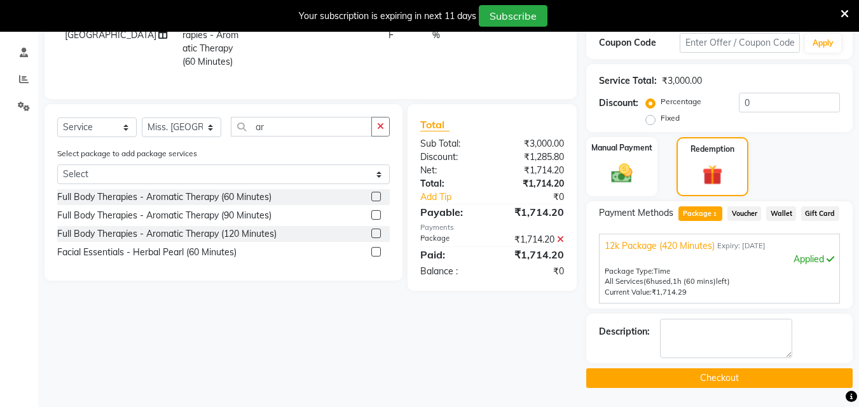
click at [754, 385] on button "Checkout" at bounding box center [719, 379] width 266 height 20
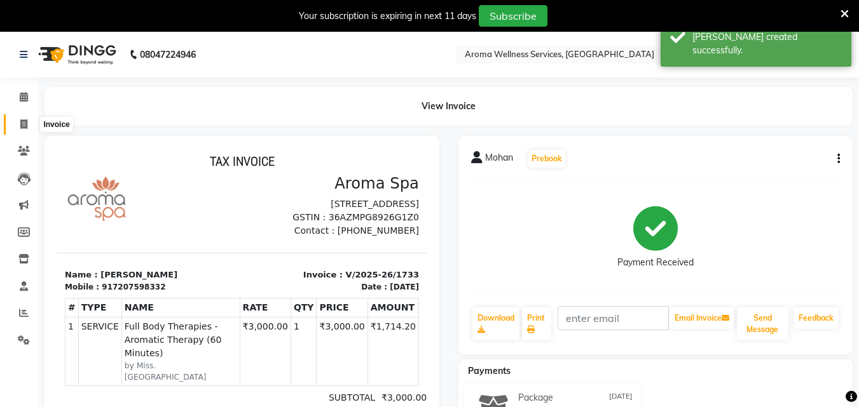
click at [25, 118] on span at bounding box center [24, 125] width 22 height 15
select select "service"
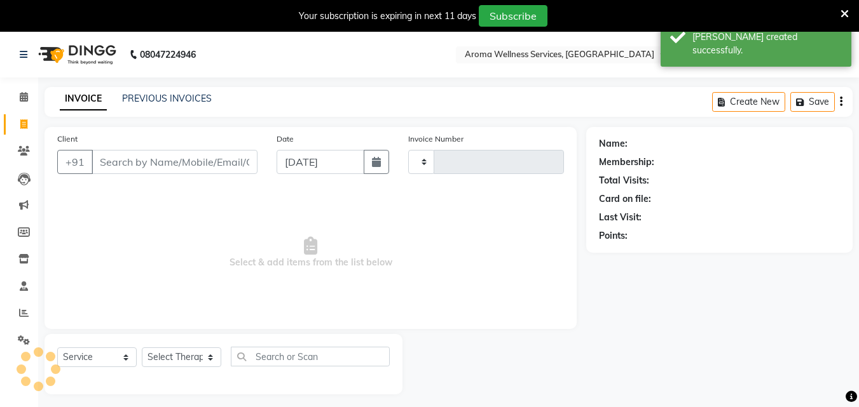
type input "1734"
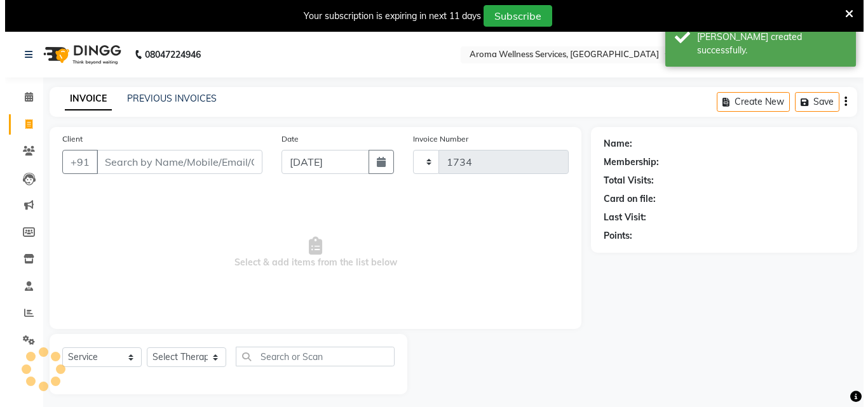
scroll to position [32, 0]
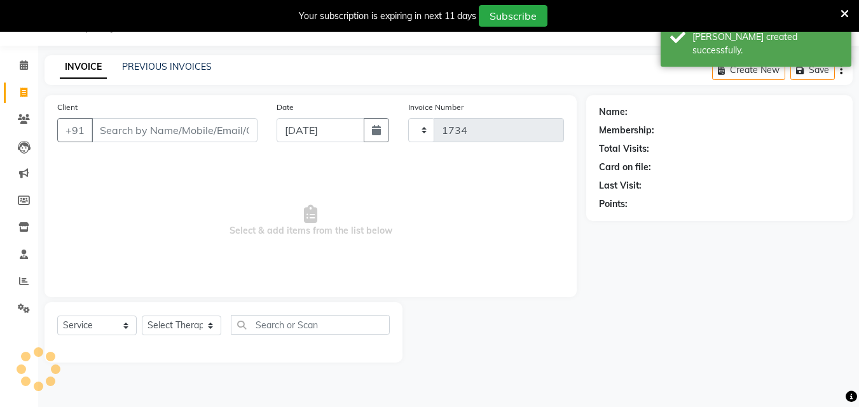
select select "6573"
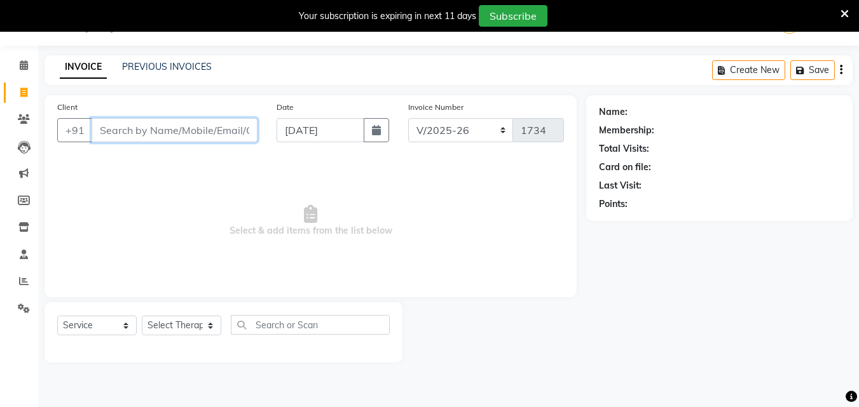
click at [189, 130] on input "Client" at bounding box center [175, 130] width 166 height 24
paste input "9948462228"
type input "9948462228"
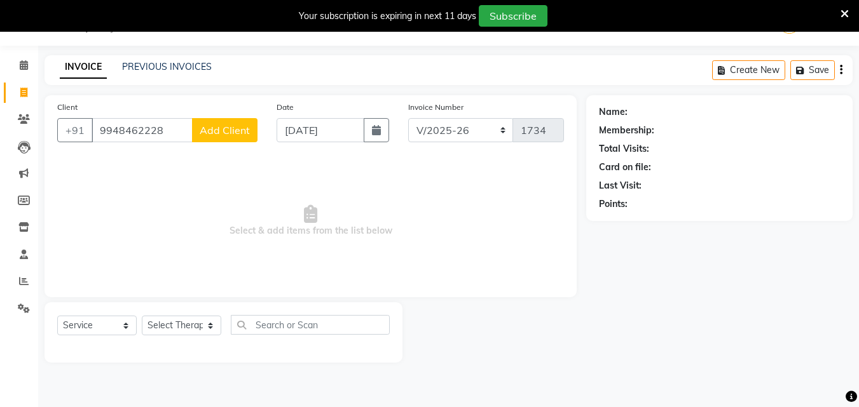
click at [221, 128] on span "Add Client" at bounding box center [225, 130] width 50 height 13
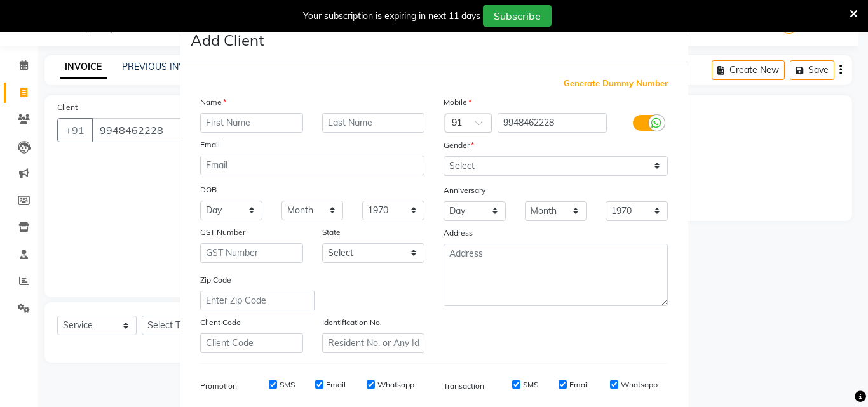
click at [225, 125] on input "text" at bounding box center [251, 123] width 103 height 20
type input "[PERSON_NAME]"
click at [654, 170] on select "Select [DEMOGRAPHIC_DATA] [DEMOGRAPHIC_DATA] Other Prefer Not To Say" at bounding box center [556, 166] width 224 height 20
select select "[DEMOGRAPHIC_DATA]"
click at [444, 156] on select "Select [DEMOGRAPHIC_DATA] [DEMOGRAPHIC_DATA] Other Prefer Not To Say" at bounding box center [556, 166] width 224 height 20
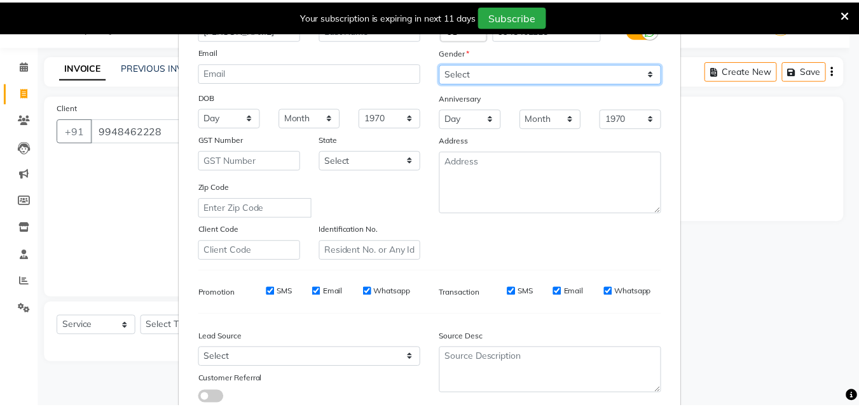
scroll to position [179, 0]
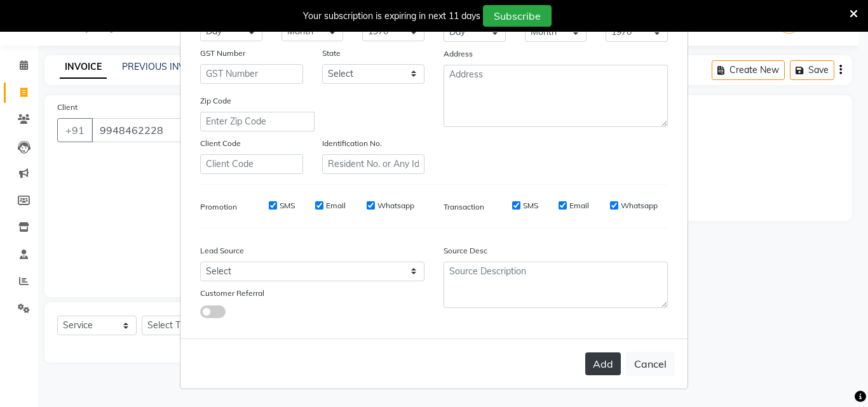
click at [602, 362] on button "Add" at bounding box center [603, 364] width 36 height 23
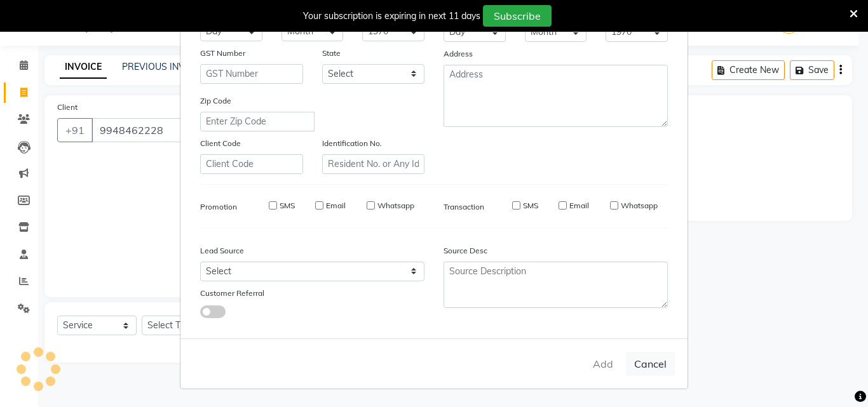
select select
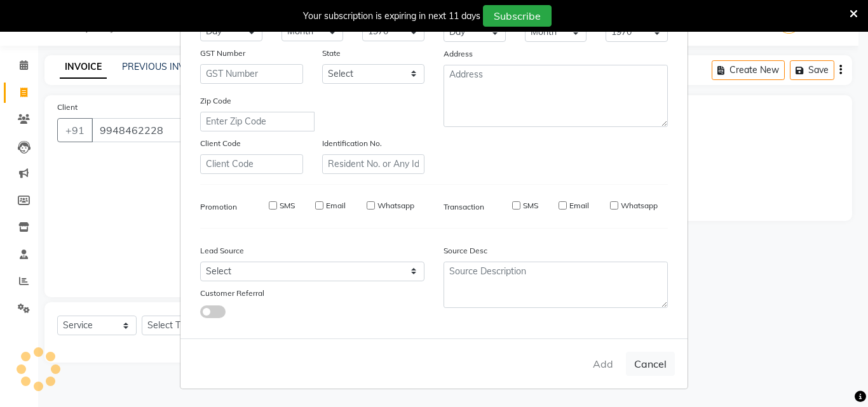
select select
checkbox input "false"
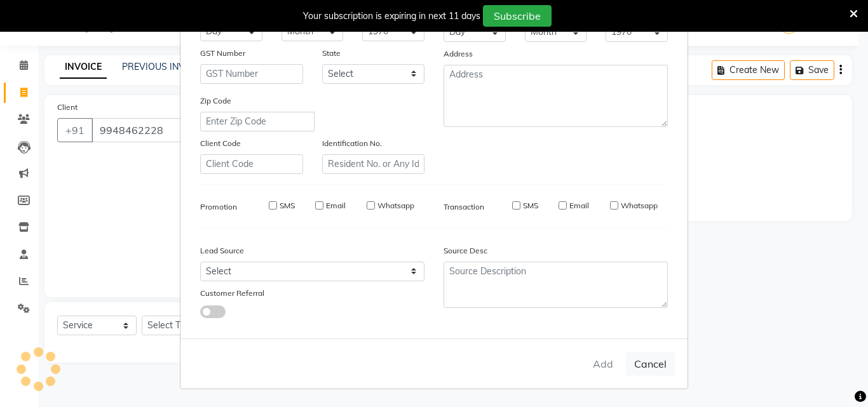
checkbox input "false"
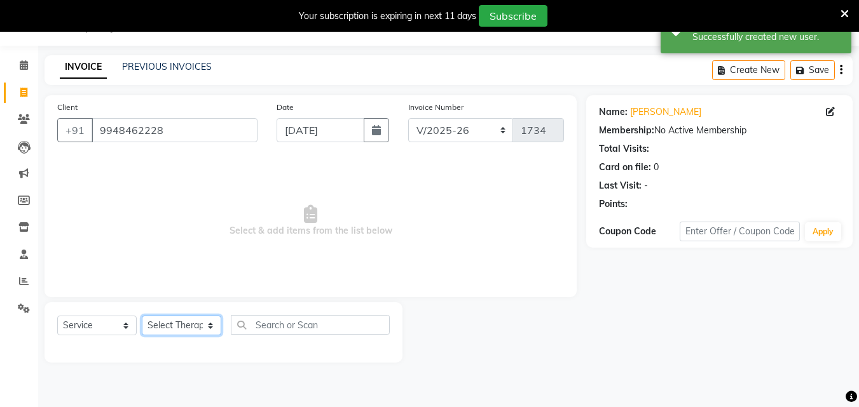
click at [211, 330] on select "Select Therapist [PERSON_NAME] Miss. Duhpuii [PERSON_NAME] Miss. [PERSON_NAME] …" at bounding box center [181, 326] width 79 height 20
select select "83627"
click at [142, 316] on select "Select Therapist [PERSON_NAME] Miss. Duhpuii [PERSON_NAME] Miss. [PERSON_NAME] …" at bounding box center [181, 326] width 79 height 20
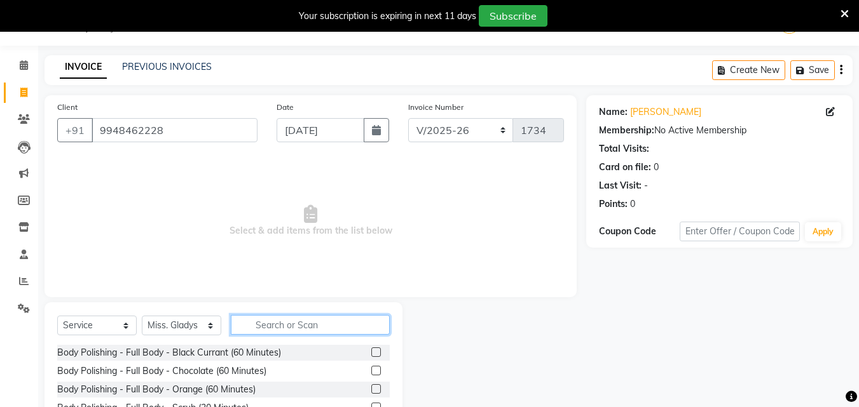
click at [309, 328] on input "text" at bounding box center [310, 325] width 159 height 20
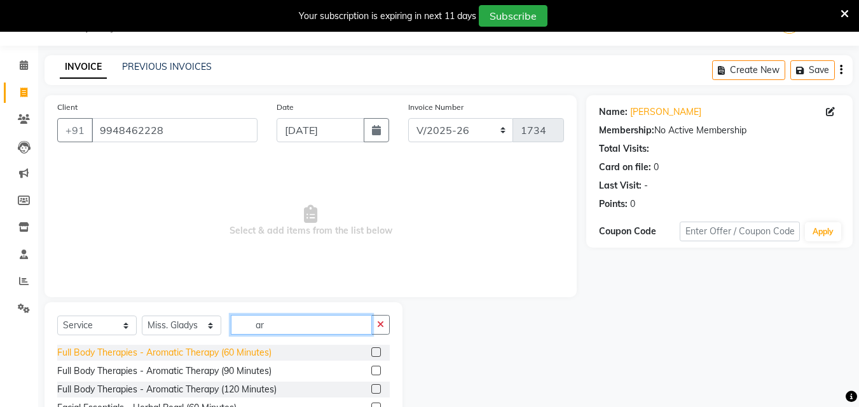
type input "ar"
click at [250, 346] on div "Full Body Therapies - Aromatic Therapy (60 Minutes)" at bounding box center [164, 352] width 214 height 13
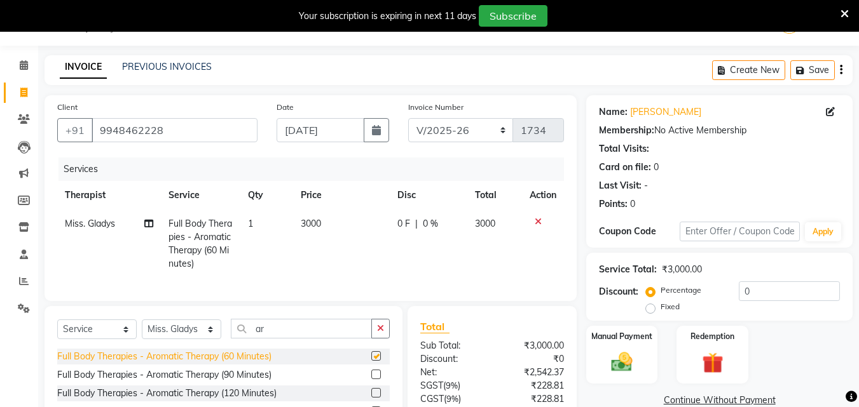
checkbox input "false"
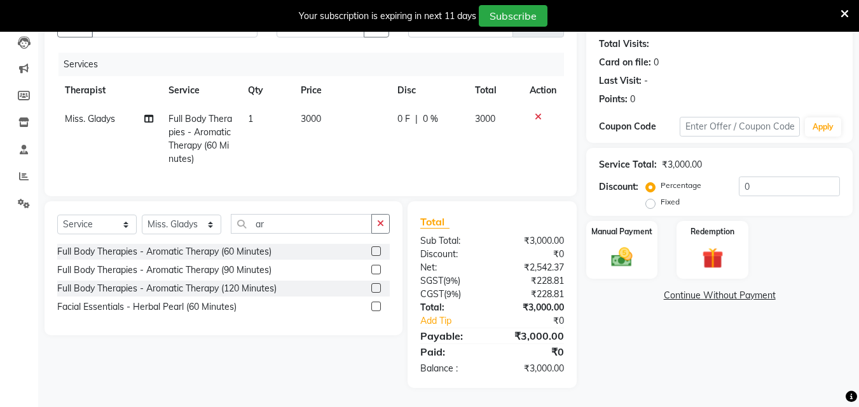
scroll to position [146, 0]
click at [660, 196] on label "Fixed" at bounding box center [669, 201] width 19 height 11
click at [651, 198] on input "Fixed" at bounding box center [652, 202] width 9 height 9
radio input "true"
click at [742, 177] on input "0" at bounding box center [788, 187] width 101 height 20
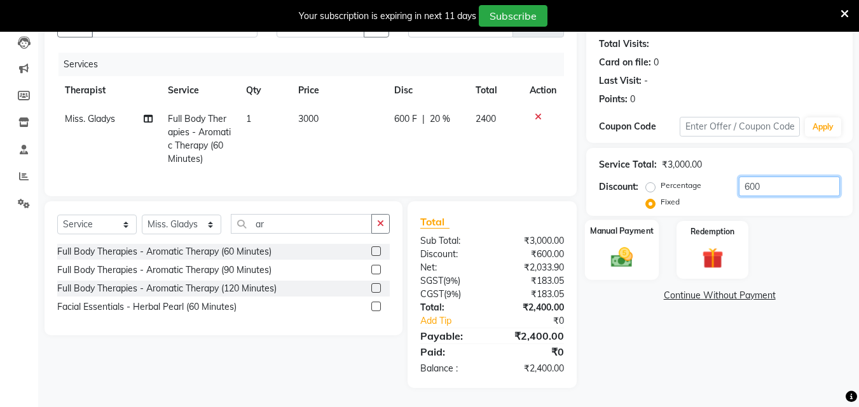
type input "600"
click at [635, 248] on img at bounding box center [622, 257] width 36 height 25
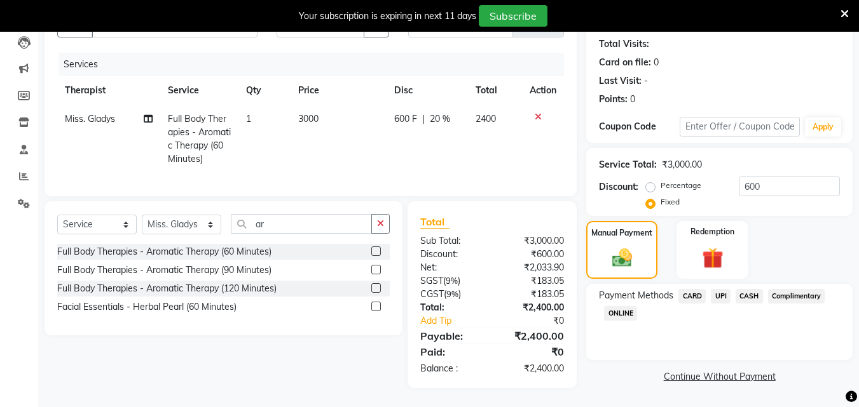
click at [726, 289] on span "UPI" at bounding box center [720, 296] width 20 height 15
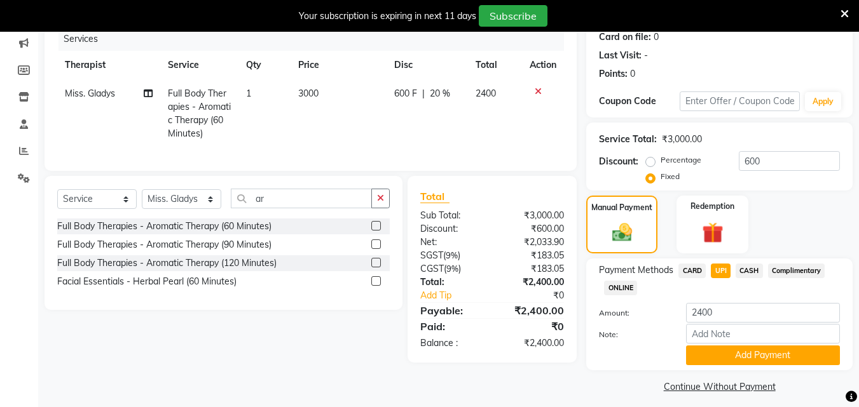
scroll to position [170, 0]
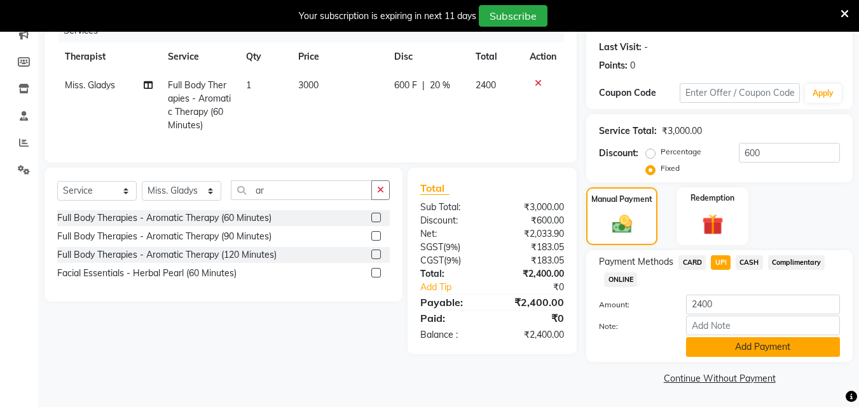
click at [792, 351] on button "Add Payment" at bounding box center [763, 347] width 154 height 20
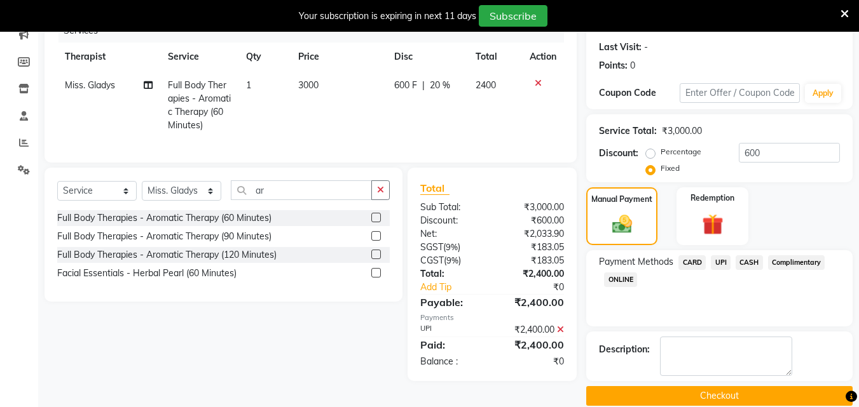
click at [785, 386] on button "Checkout" at bounding box center [719, 396] width 266 height 20
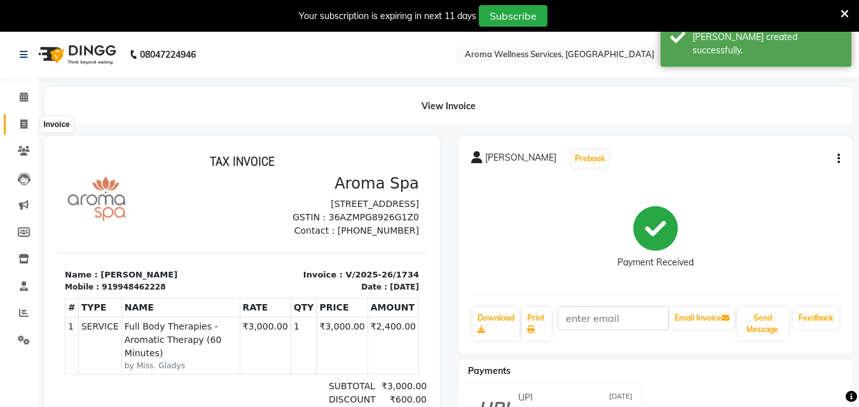
click at [25, 123] on icon at bounding box center [23, 124] width 7 height 10
select select "service"
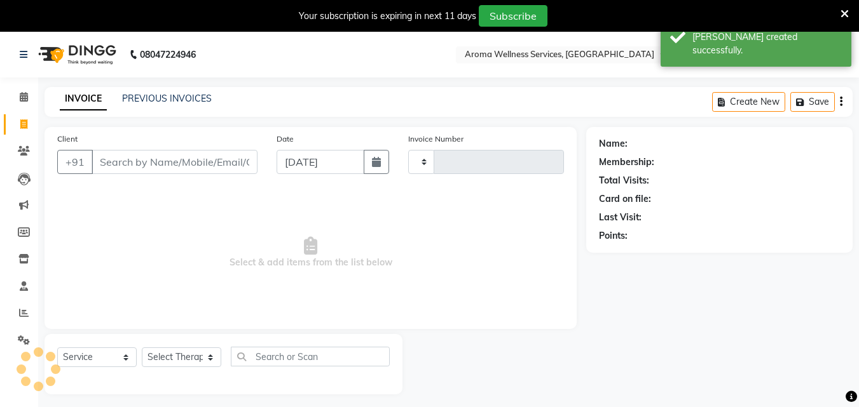
scroll to position [32, 0]
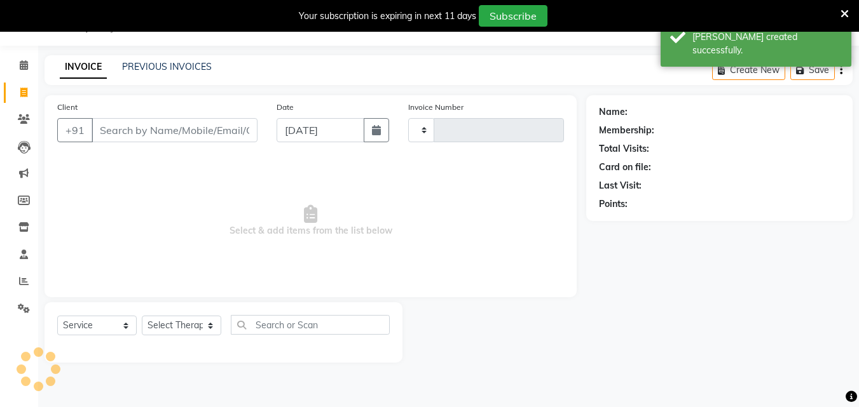
type input "1735"
select select "6573"
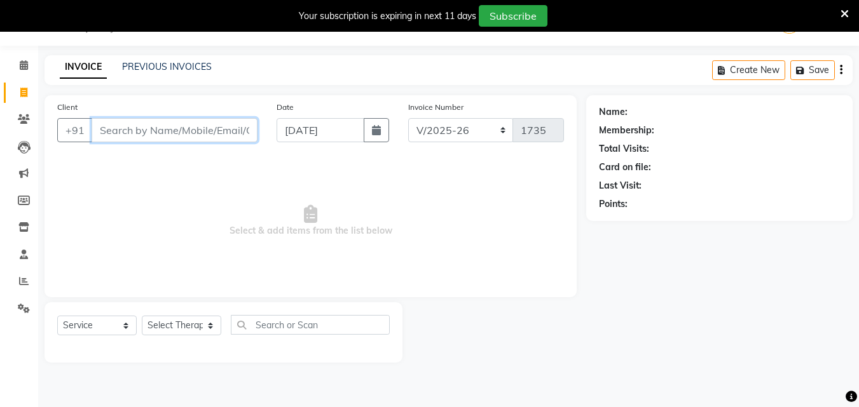
click at [179, 135] on input "Client" at bounding box center [175, 130] width 166 height 24
paste input "8501896622"
type input "8501896622"
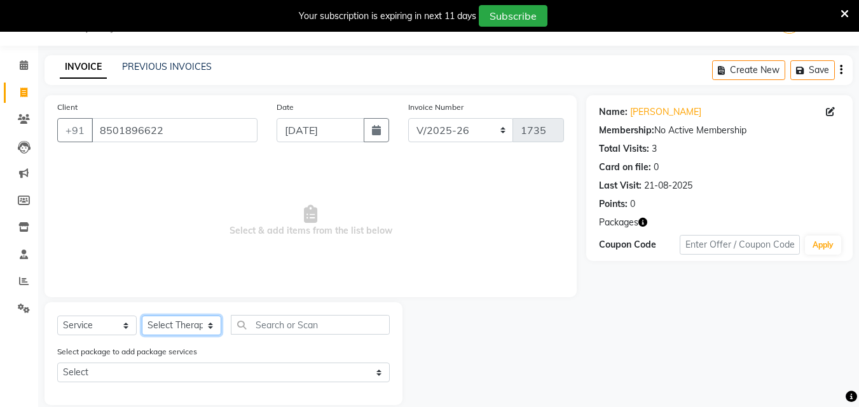
click at [208, 325] on select "Select Therapist [PERSON_NAME] Miss. Duhpuii [PERSON_NAME] Miss. [PERSON_NAME] …" at bounding box center [181, 326] width 79 height 20
select select "82364"
click at [142, 316] on select "Select Therapist [PERSON_NAME] Miss. Duhpuii [PERSON_NAME] Miss. [PERSON_NAME] …" at bounding box center [181, 326] width 79 height 20
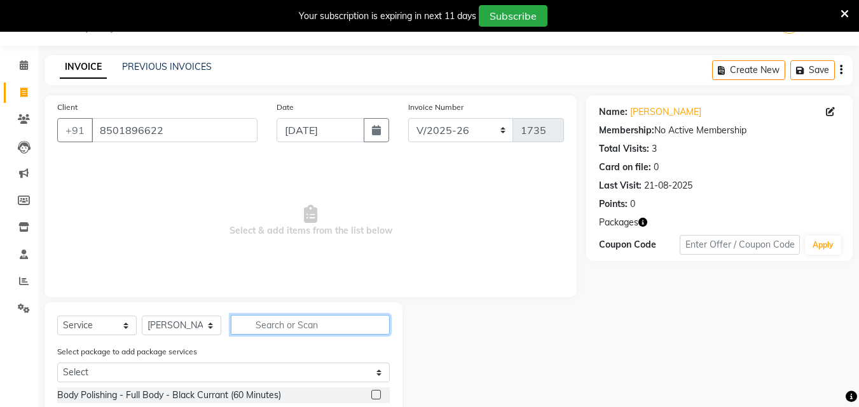
click at [245, 324] on input "text" at bounding box center [310, 325] width 159 height 20
type input "ba"
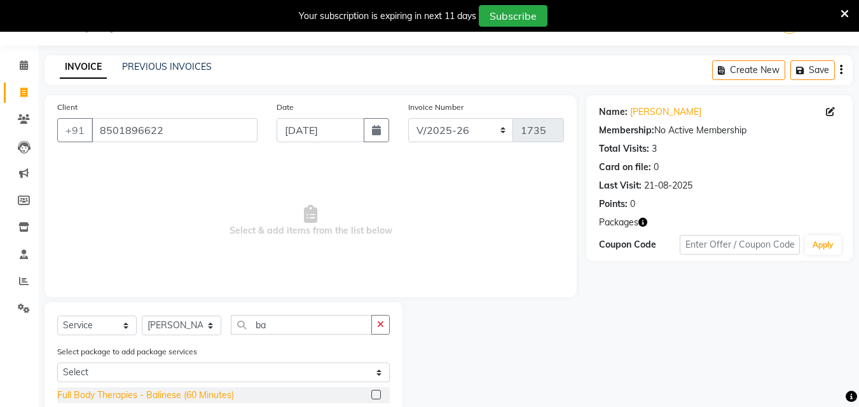
click at [220, 389] on div "Full Body Therapies - Balinese (60 Minutes)" at bounding box center [145, 395] width 177 height 13
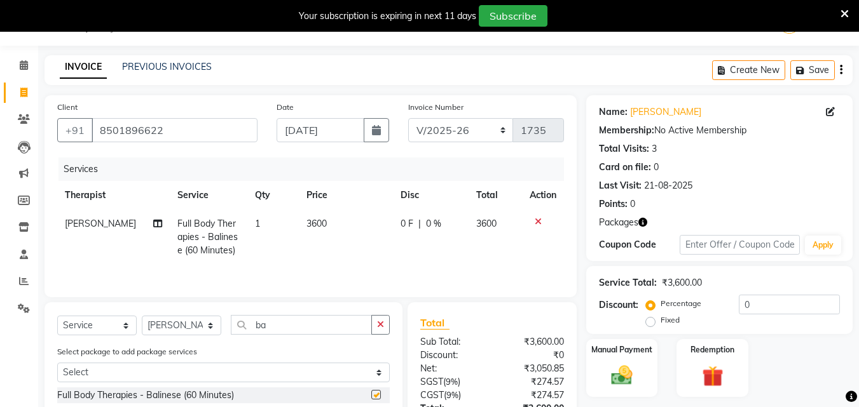
checkbox input "false"
click at [723, 373] on img at bounding box center [712, 376] width 36 height 27
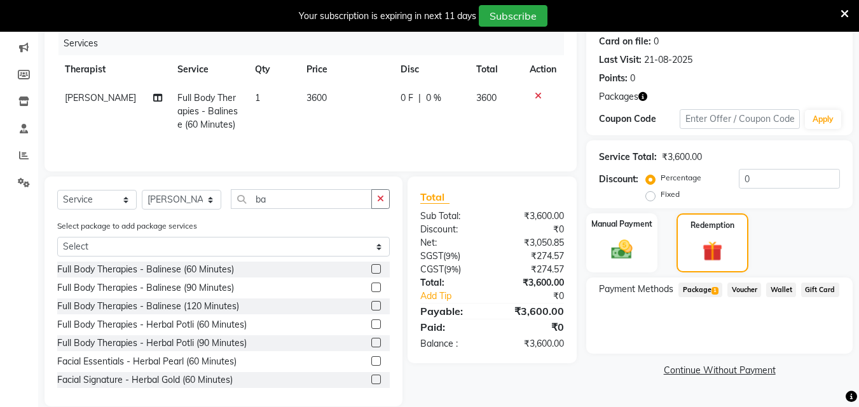
scroll to position [159, 0]
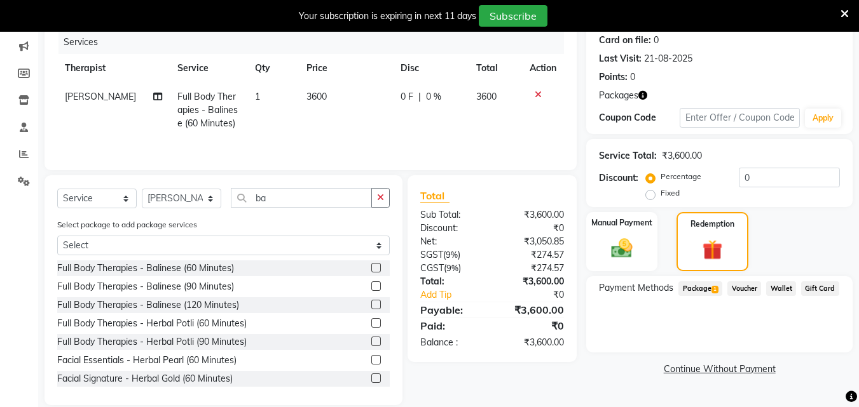
click at [687, 289] on span "Package 1" at bounding box center [700, 289] width 44 height 15
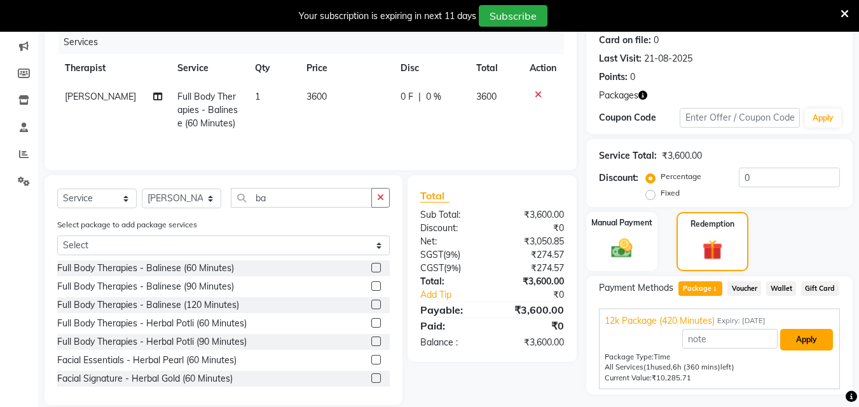
click at [816, 339] on button "Apply" at bounding box center [806, 340] width 53 height 22
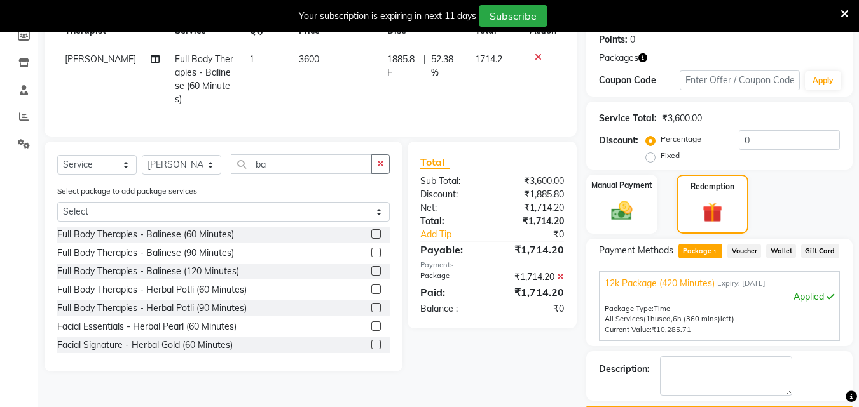
scroll to position [234, 0]
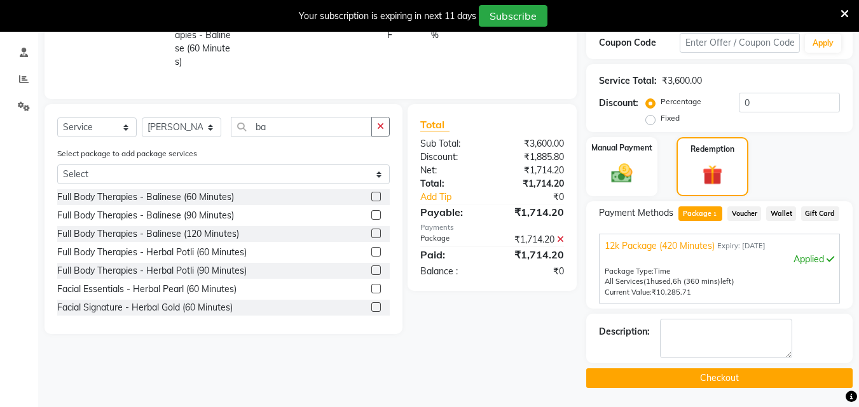
click at [785, 372] on button "Checkout" at bounding box center [719, 379] width 266 height 20
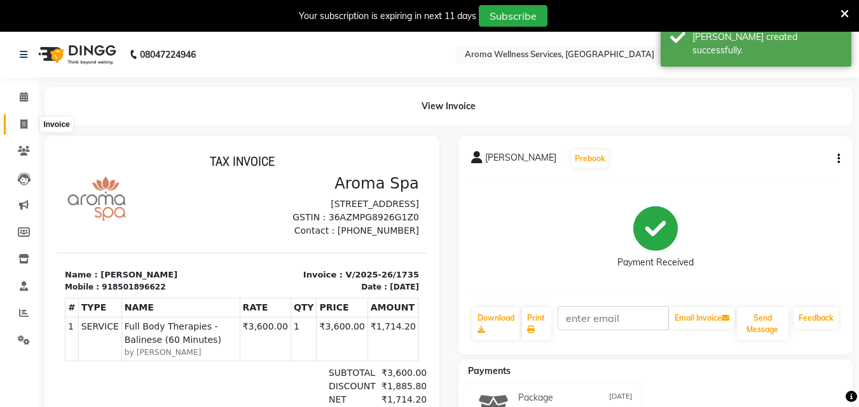
click at [25, 119] on icon at bounding box center [23, 124] width 7 height 10
select select "6573"
select select "service"
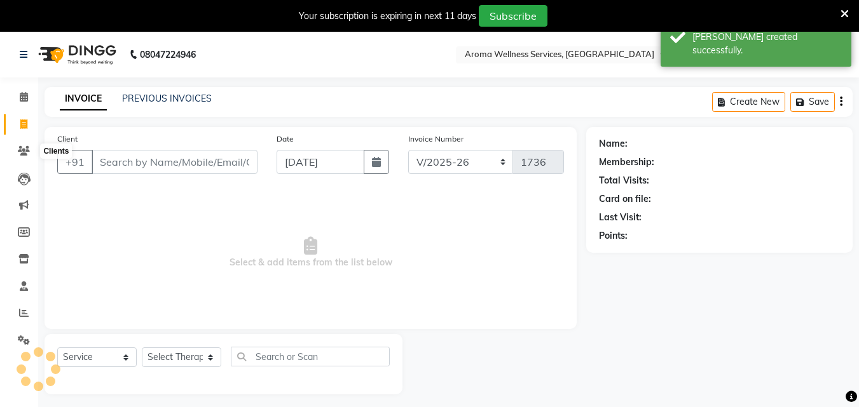
scroll to position [32, 0]
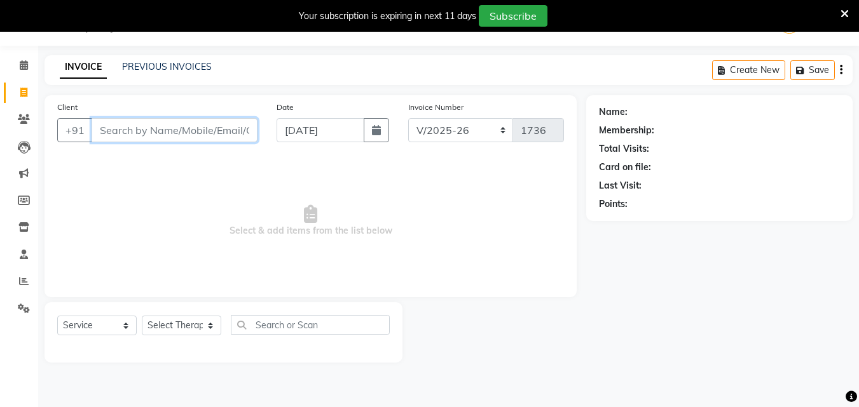
click at [187, 128] on input "Client" at bounding box center [175, 130] width 166 height 24
paste input "9985678666"
type input "9985678666"
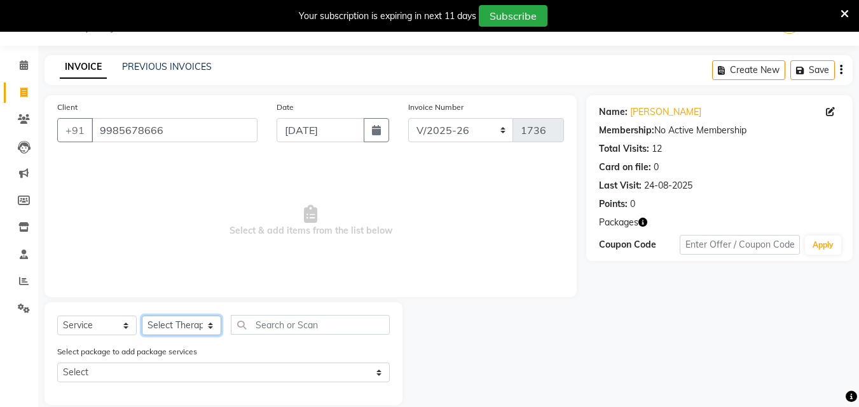
click at [210, 326] on select "Select Therapist [PERSON_NAME] Miss. Duhpuii [PERSON_NAME] Miss. [PERSON_NAME] …" at bounding box center [181, 326] width 79 height 20
select select "50767"
click at [142, 316] on select "Select Therapist [PERSON_NAME] Miss. Duhpuii [PERSON_NAME] Miss. [PERSON_NAME] …" at bounding box center [181, 326] width 79 height 20
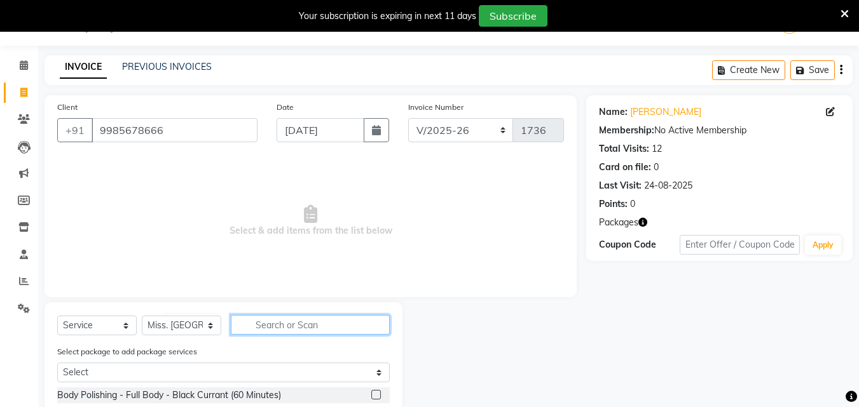
click at [256, 318] on input "text" at bounding box center [310, 325] width 159 height 20
type input "dee"
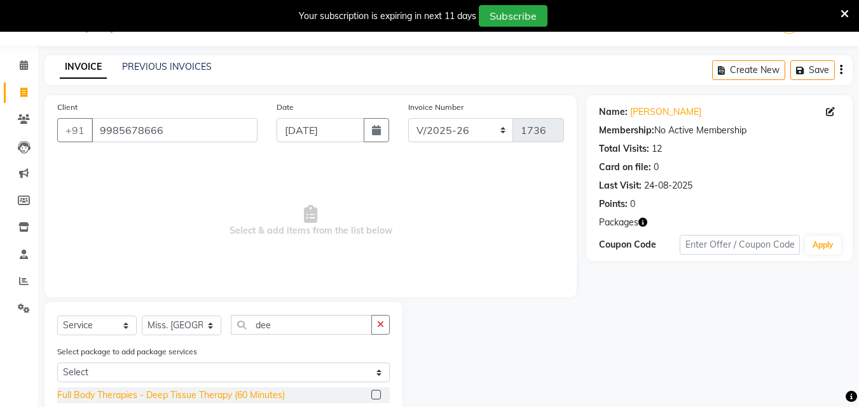
click at [262, 390] on div "Full Body Therapies - Deep Tissue Therapy (60 Minutes)" at bounding box center [171, 395] width 228 height 13
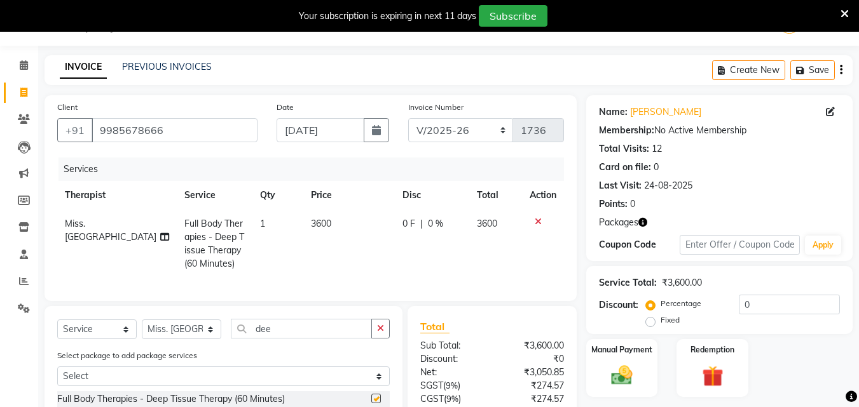
checkbox input "false"
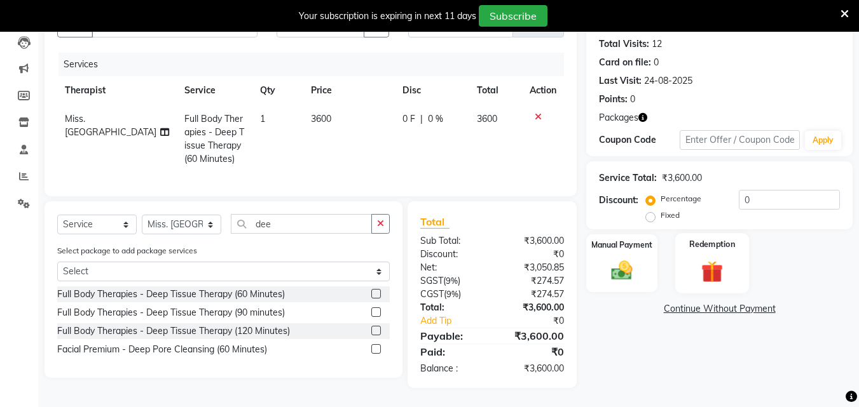
click at [723, 263] on img at bounding box center [712, 271] width 36 height 27
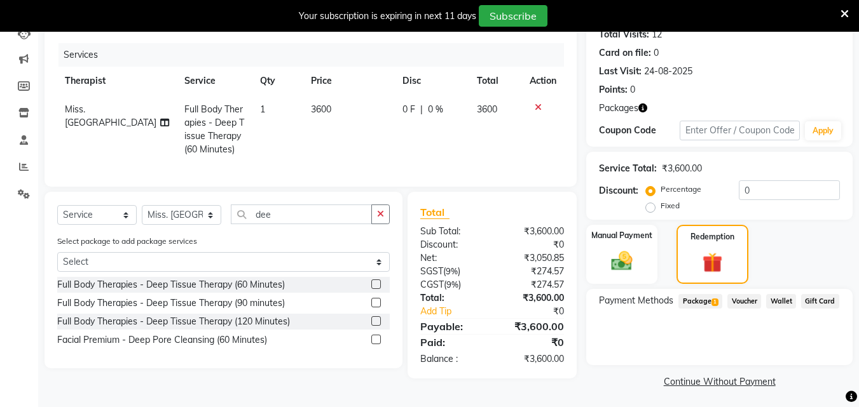
click at [707, 305] on span "Package 1" at bounding box center [700, 301] width 44 height 15
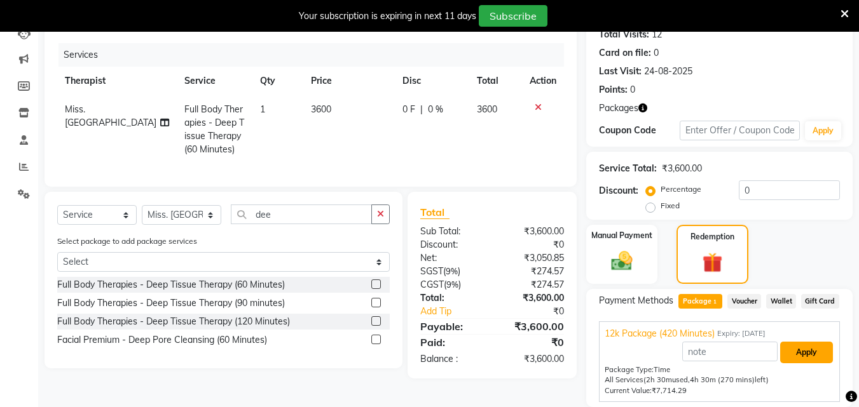
click at [816, 356] on button "Apply" at bounding box center [806, 353] width 53 height 22
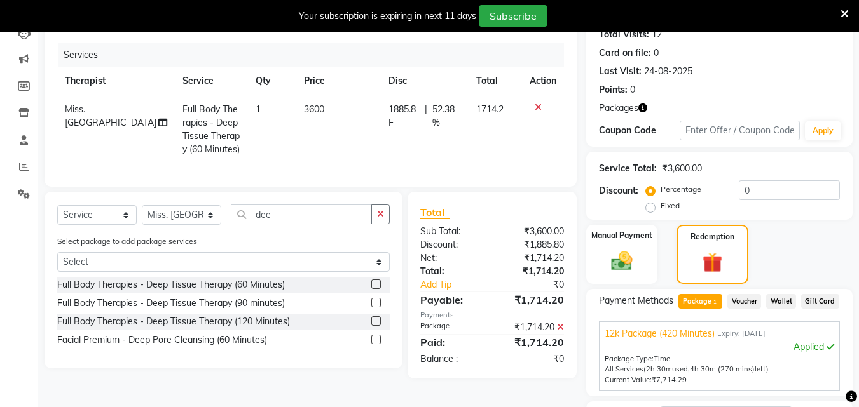
scroll to position [234, 0]
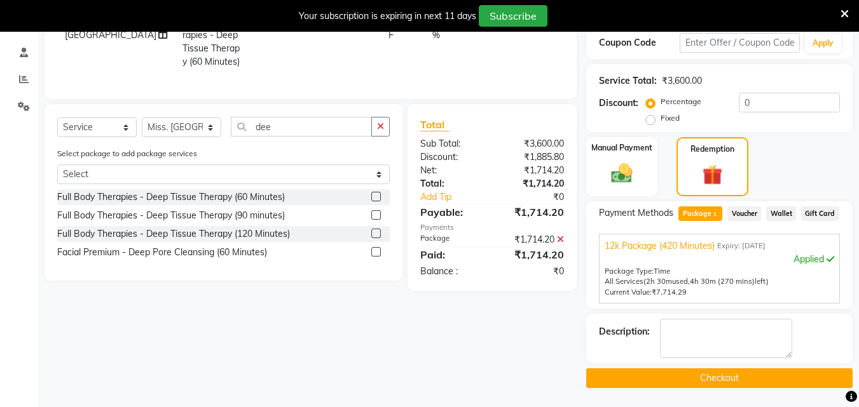
click at [791, 367] on div "Name: [PERSON_NAME] Membership: No Active Membership Total Visits: 12 Card on f…" at bounding box center [724, 140] width 276 height 495
click at [790, 371] on button "Checkout" at bounding box center [719, 379] width 266 height 20
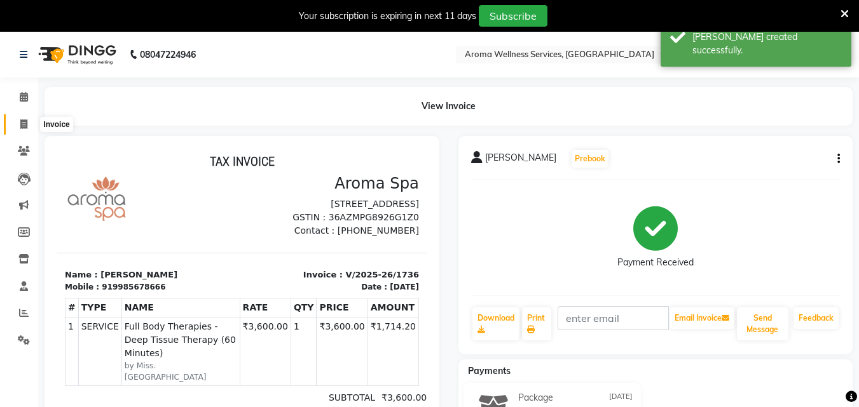
click at [27, 118] on span at bounding box center [24, 125] width 22 height 15
select select "6573"
select select "service"
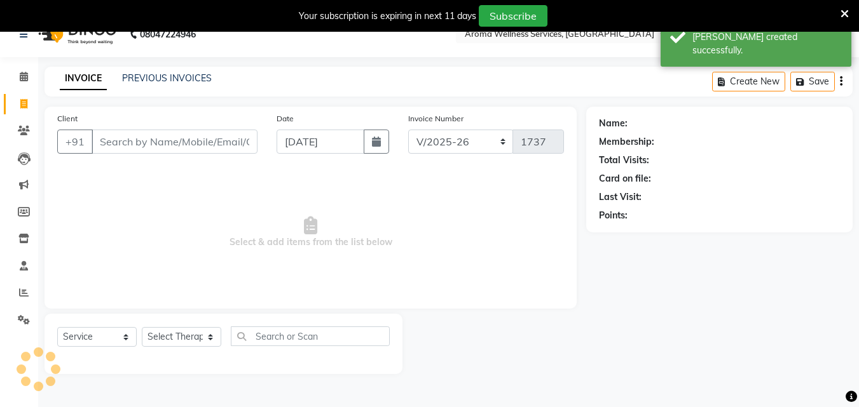
scroll to position [32, 0]
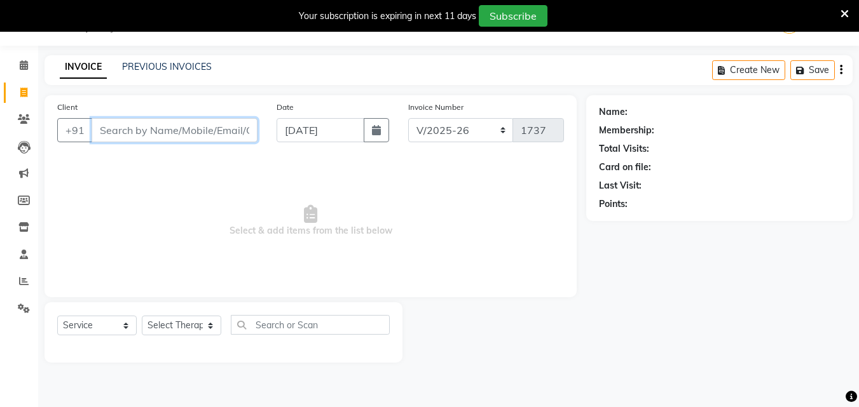
click at [126, 135] on input "Client" at bounding box center [175, 130] width 166 height 24
paste input "8688329091"
type input "8688329091"
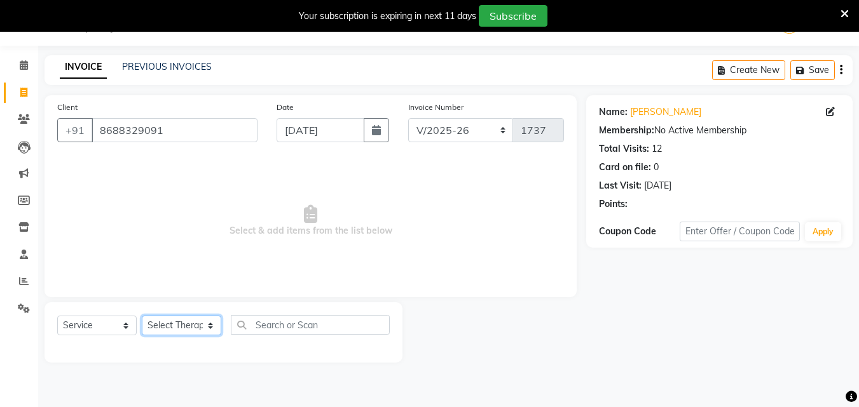
click at [208, 327] on select "Select Therapist [PERSON_NAME] Miss. Duhpuii [PERSON_NAME] Miss. [PERSON_NAME] …" at bounding box center [181, 326] width 79 height 20
select select "83627"
click at [142, 316] on select "Select Therapist [PERSON_NAME] Miss. Duhpuii [PERSON_NAME] Miss. [PERSON_NAME] …" at bounding box center [181, 326] width 79 height 20
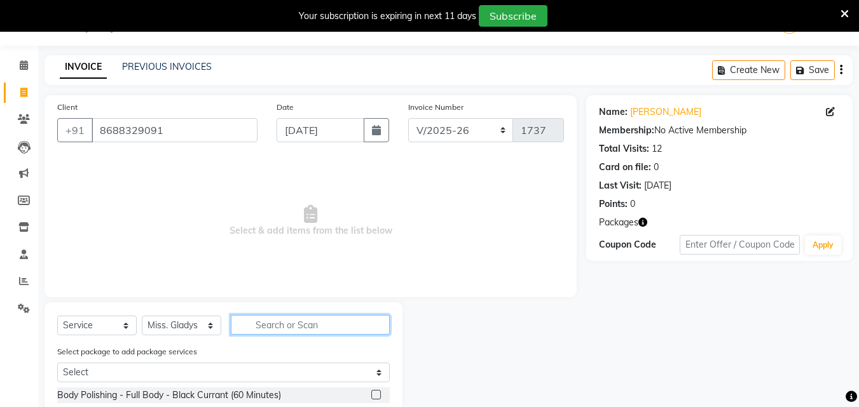
click at [290, 325] on input "text" at bounding box center [310, 325] width 159 height 20
type input "si"
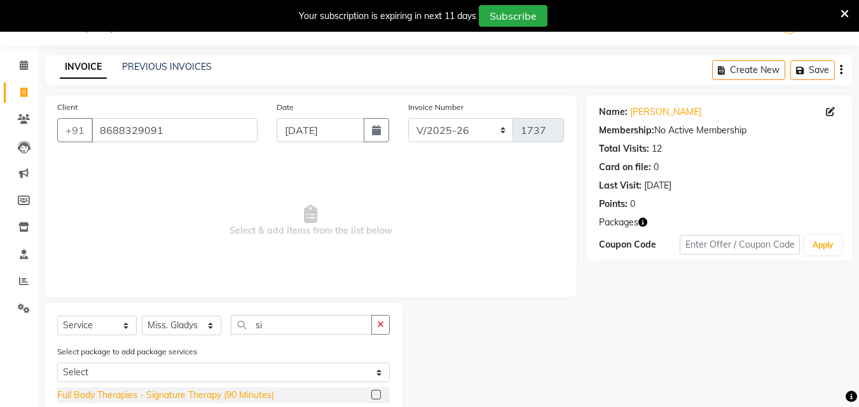
click at [264, 391] on div "Full Body Therapies - Signature Therapy (90 Minutes)" at bounding box center [165, 395] width 217 height 13
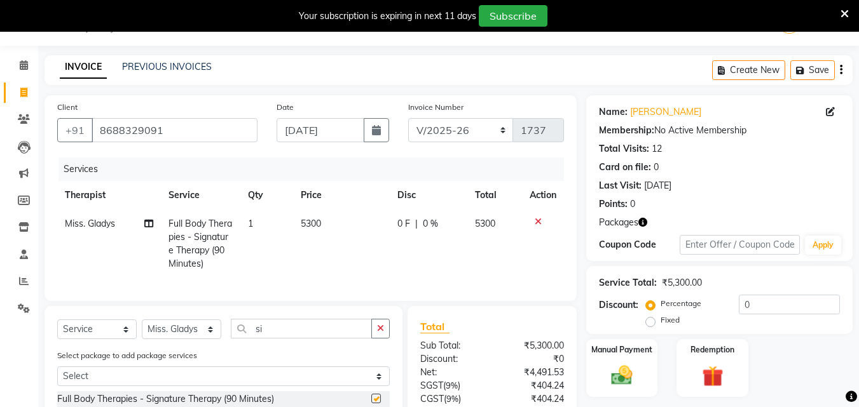
checkbox input "false"
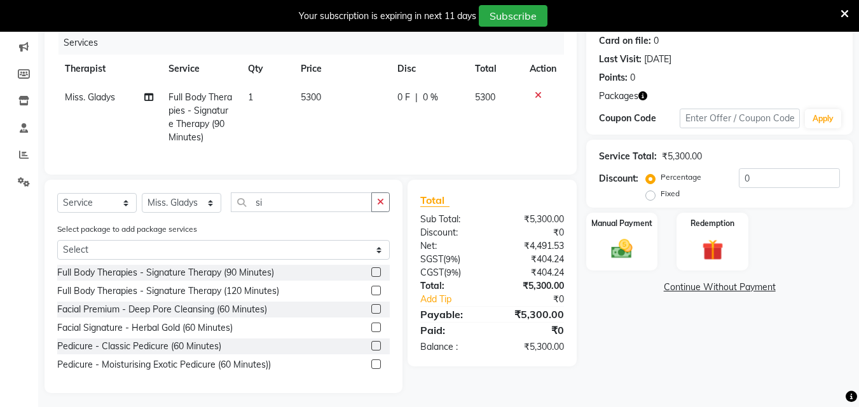
scroll to position [159, 0]
click at [707, 245] on img at bounding box center [712, 249] width 36 height 27
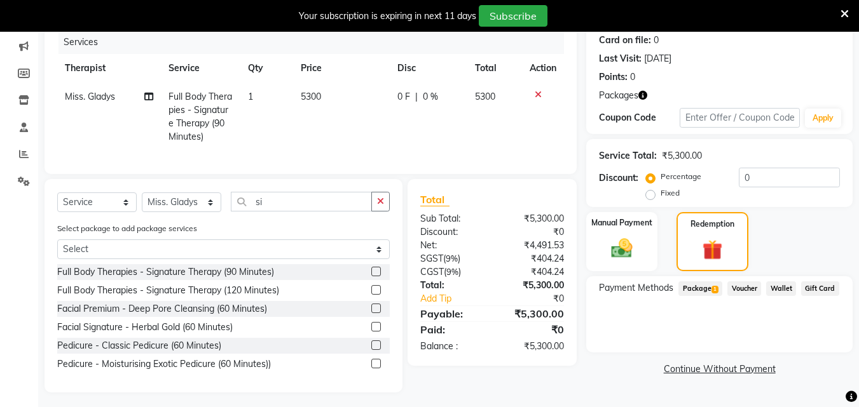
click at [710, 287] on span "Package 1" at bounding box center [700, 289] width 44 height 15
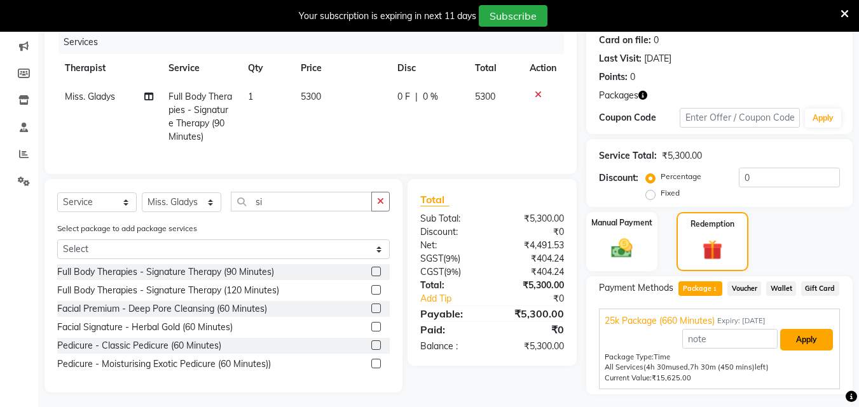
click at [812, 337] on button "Apply" at bounding box center [806, 340] width 53 height 22
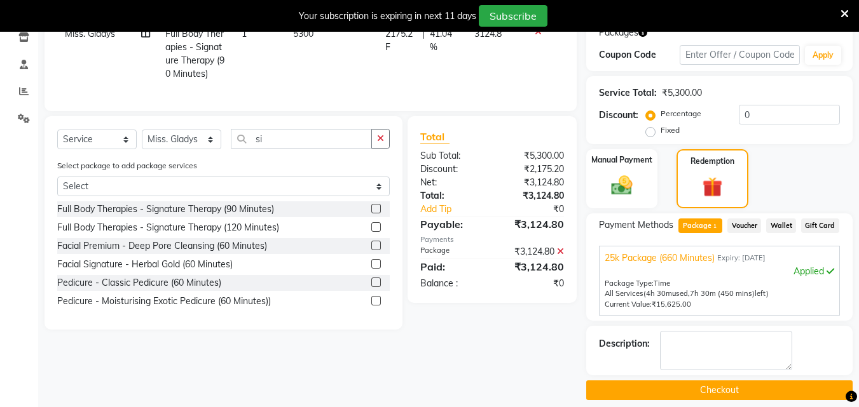
scroll to position [234, 0]
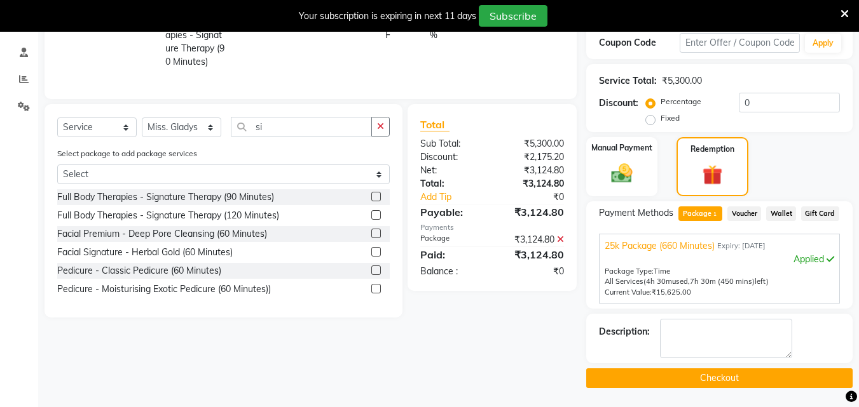
click at [762, 379] on button "Checkout" at bounding box center [719, 379] width 266 height 20
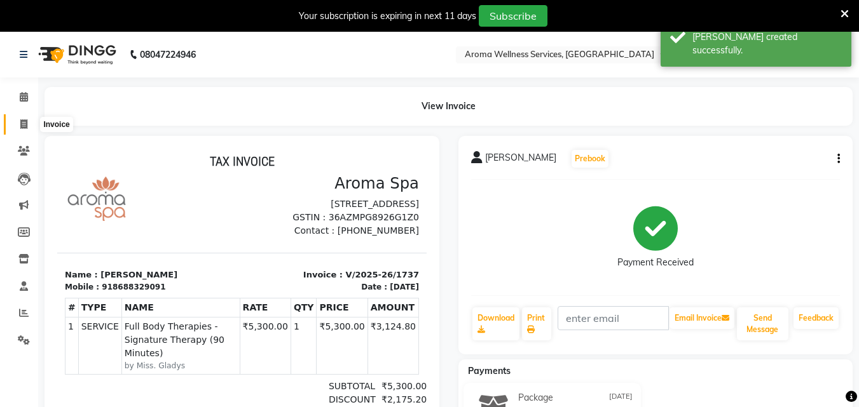
click at [27, 118] on span at bounding box center [24, 125] width 22 height 15
select select "service"
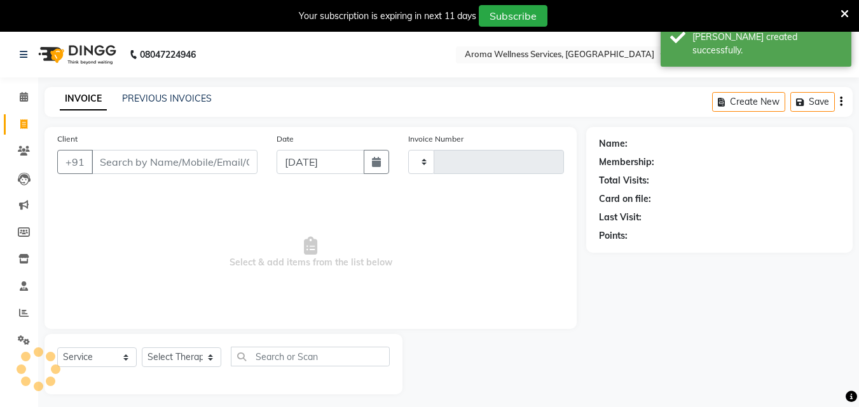
type input "1738"
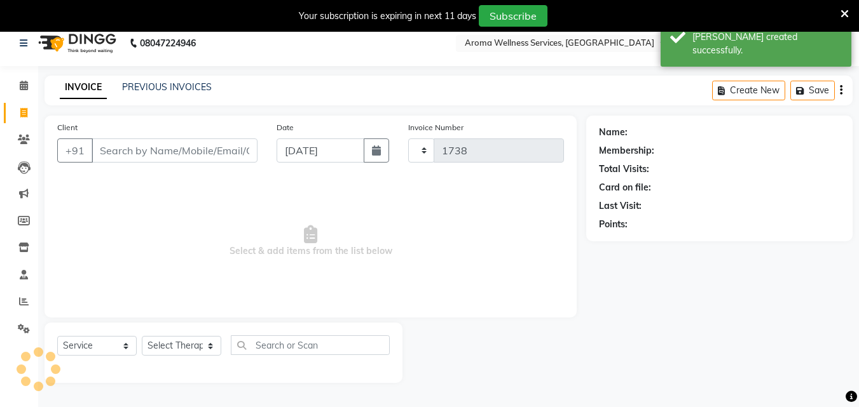
select select "6573"
